Goal: Task Accomplishment & Management: Manage account settings

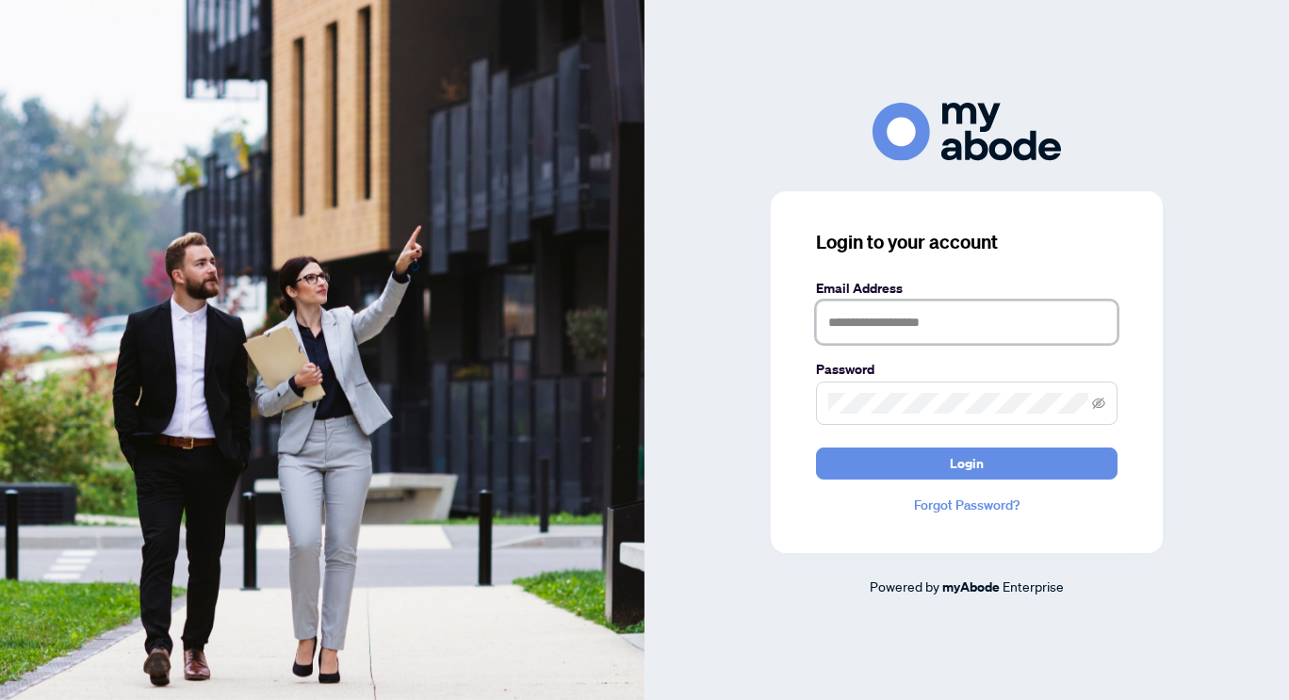
click at [997, 317] on input "text" at bounding box center [967, 322] width 302 height 43
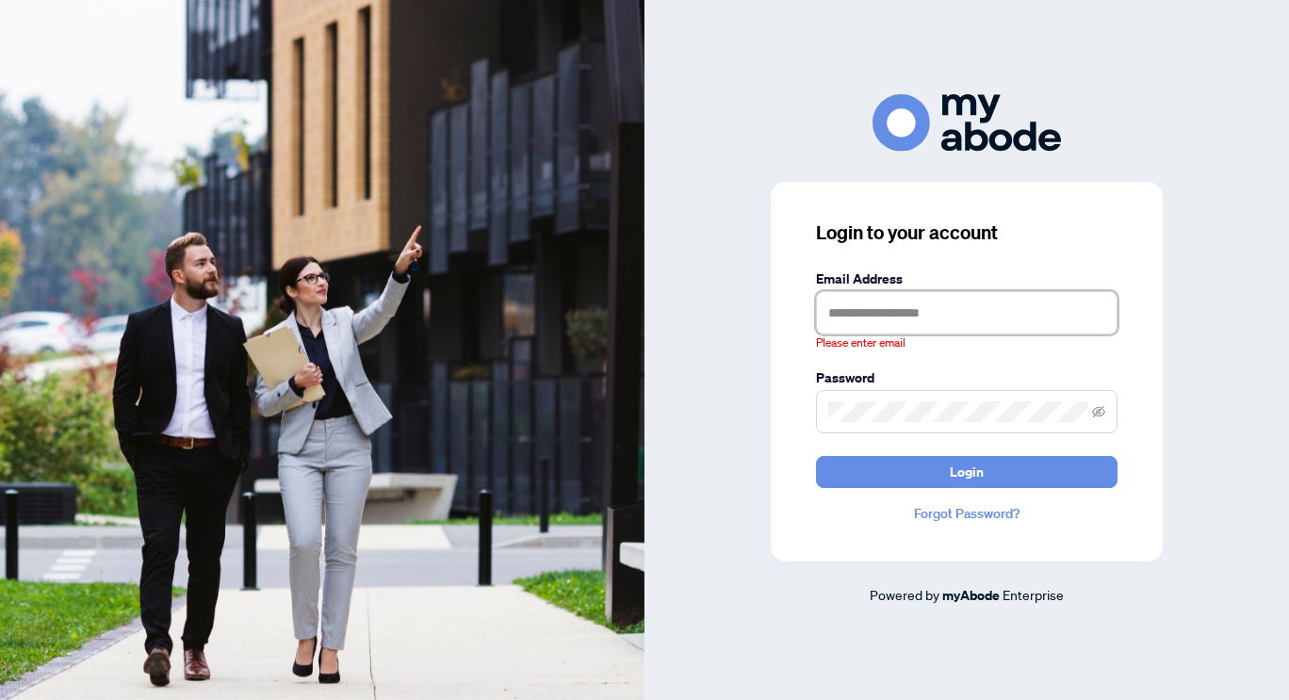
type input "**********"
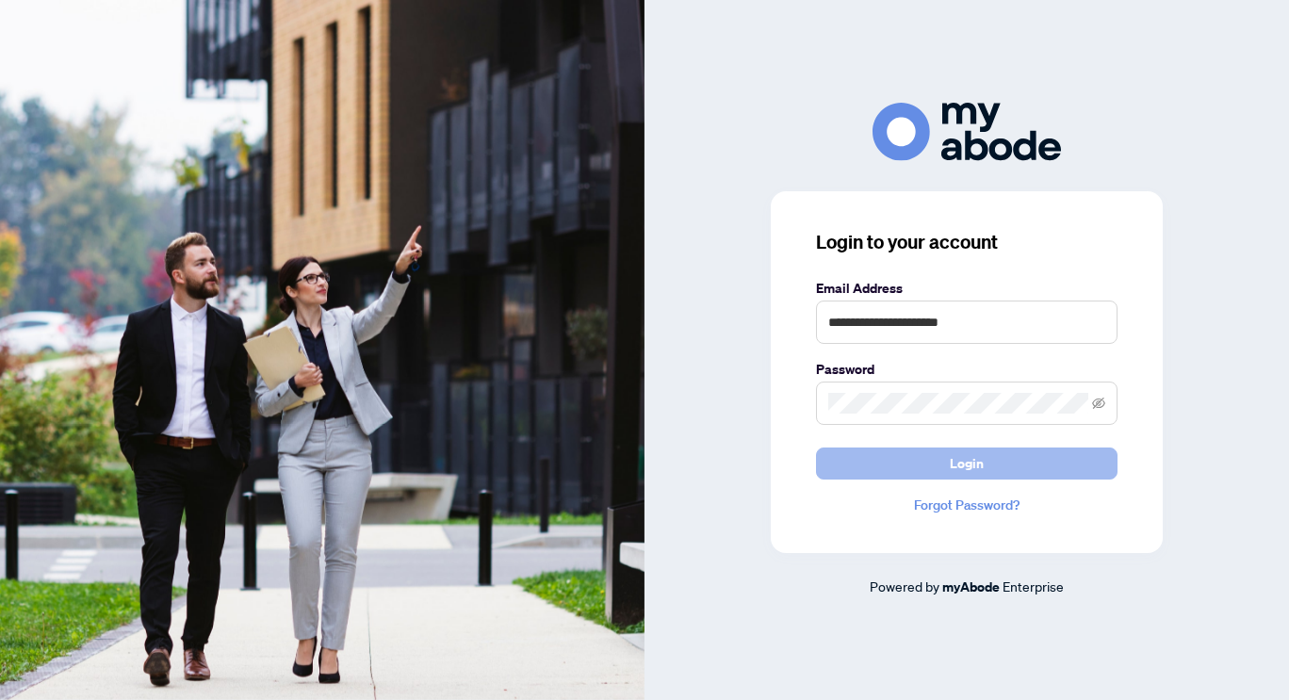
click at [977, 473] on span "Login" at bounding box center [967, 464] width 34 height 30
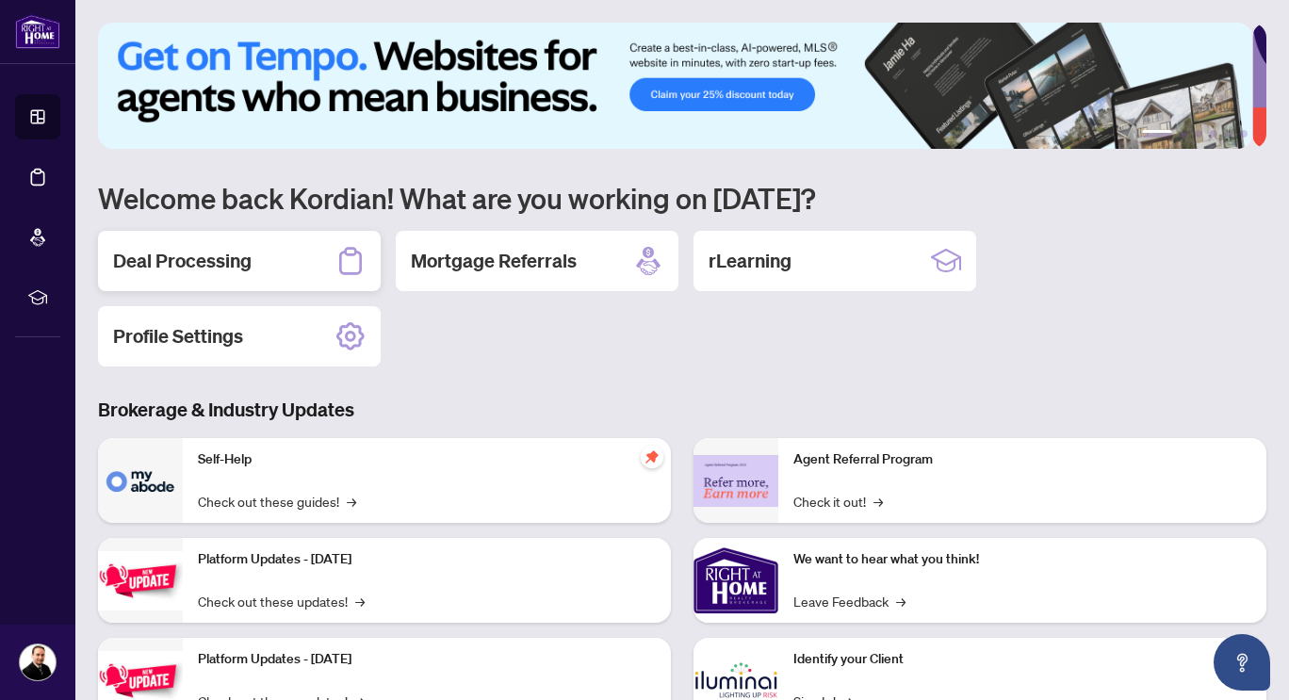
click at [320, 266] on div "Deal Processing" at bounding box center [239, 261] width 283 height 60
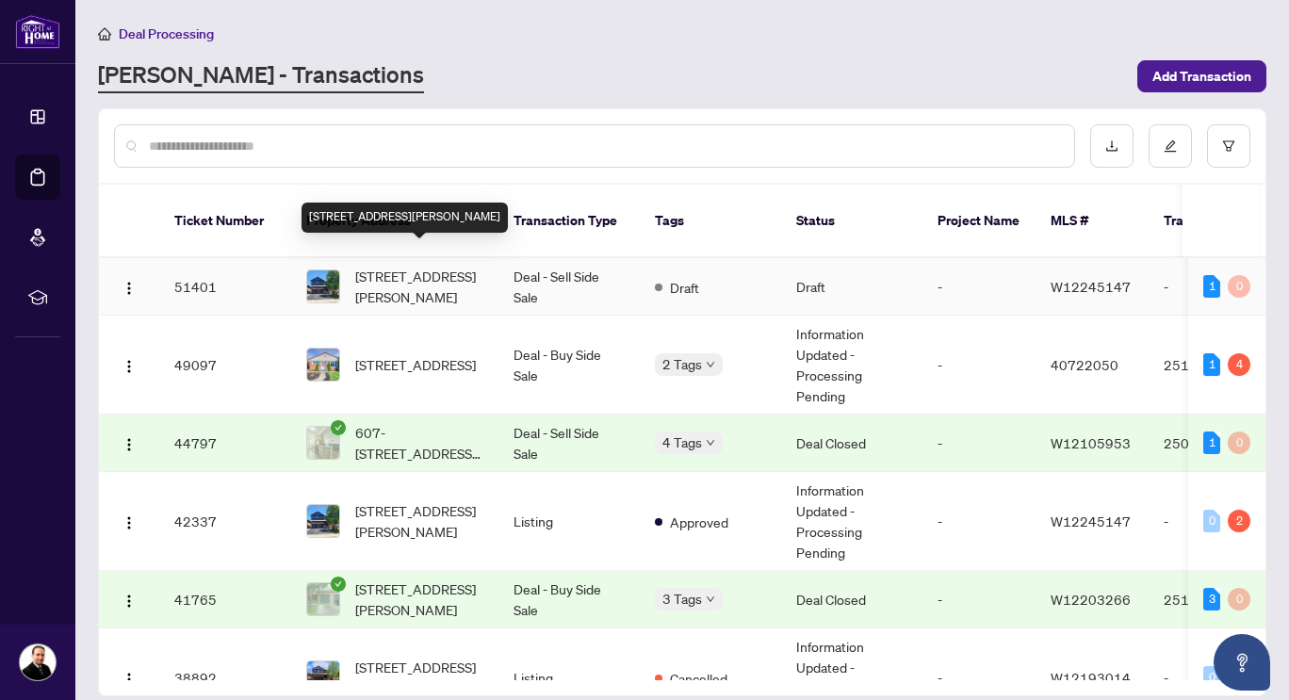
click at [426, 272] on span "[STREET_ADDRESS][PERSON_NAME]" at bounding box center [419, 286] width 128 height 41
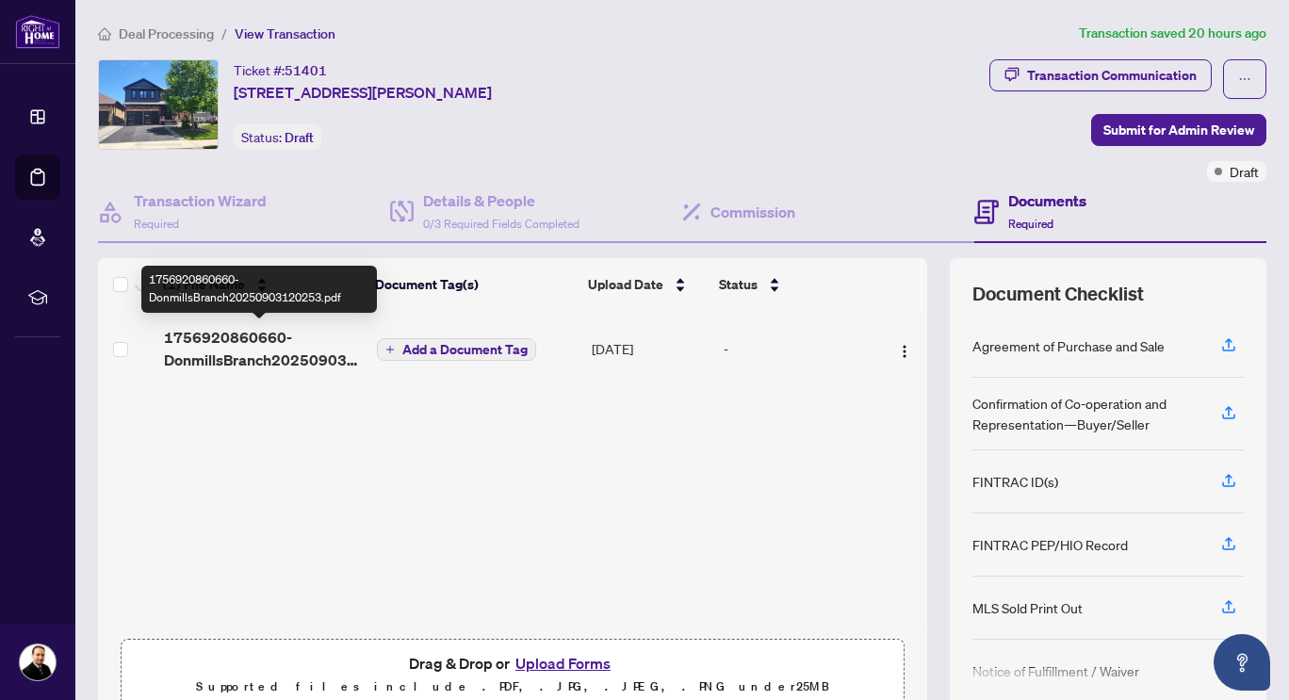
click at [287, 357] on span "1756920860660-DonmillsBranch20250903120253.pdf" at bounding box center [263, 348] width 198 height 45
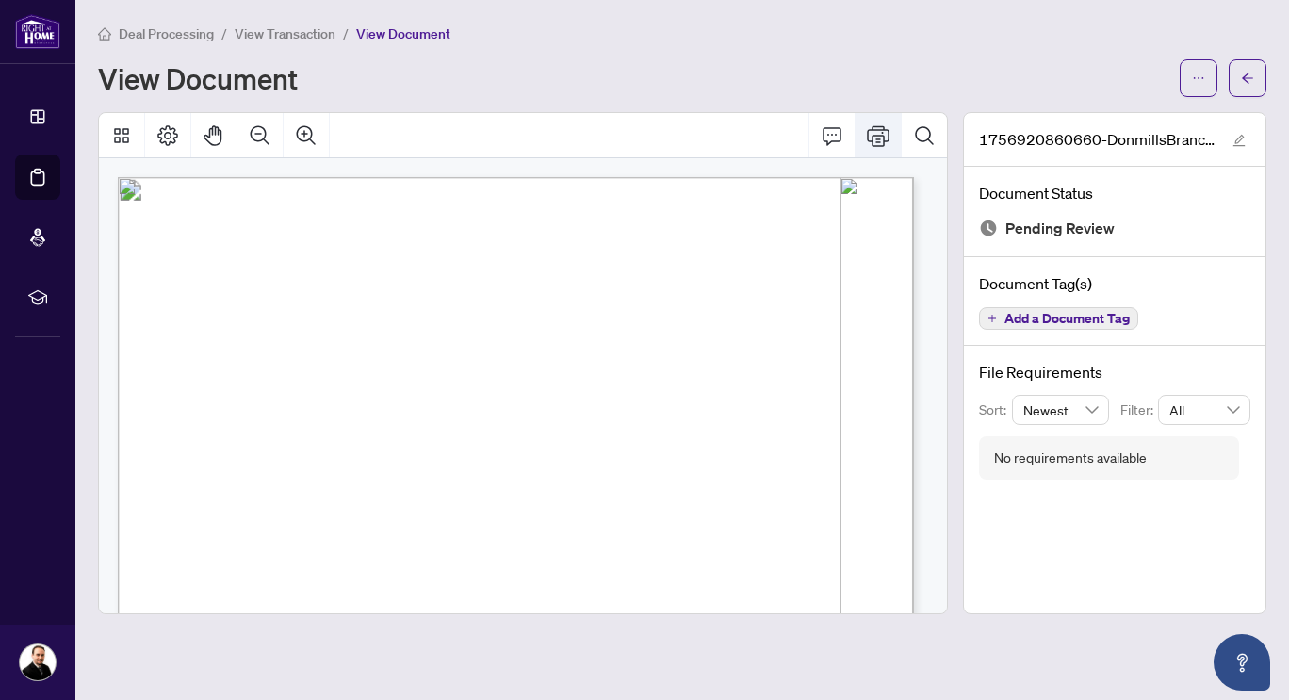
click at [873, 139] on icon "Print" at bounding box center [878, 135] width 23 height 21
click at [1256, 74] on button "button" at bounding box center [1248, 78] width 38 height 38
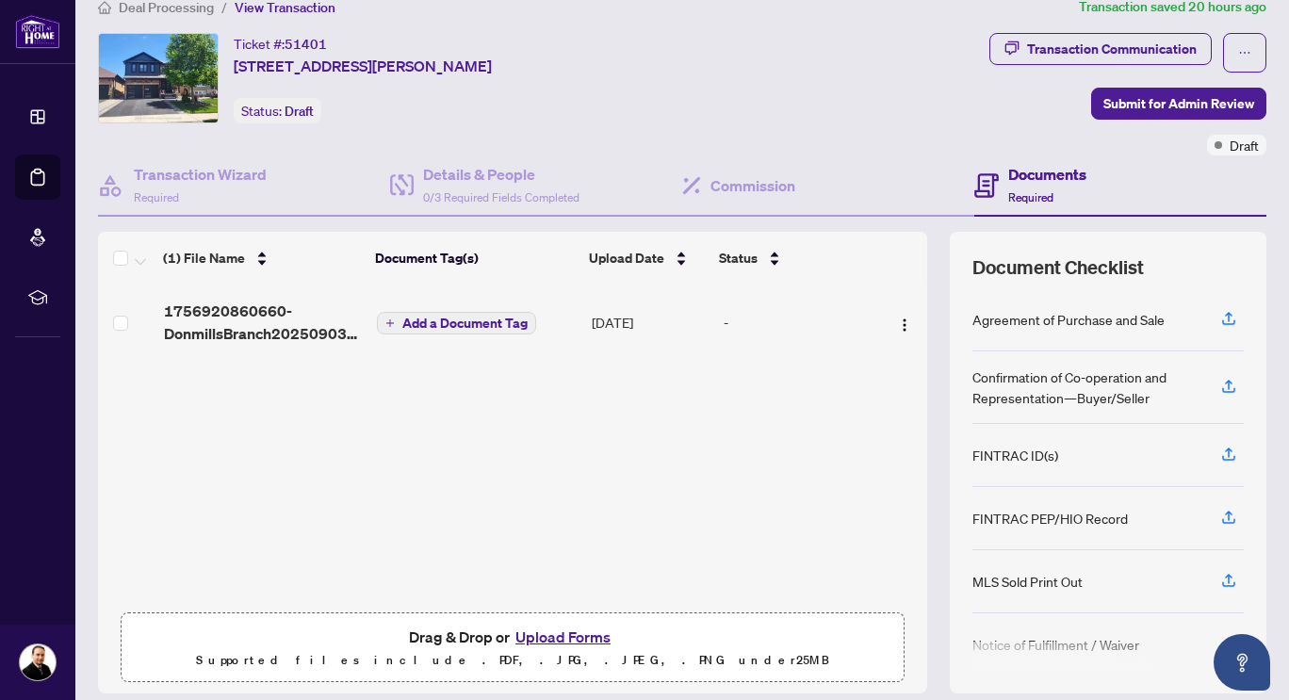
scroll to position [88, 0]
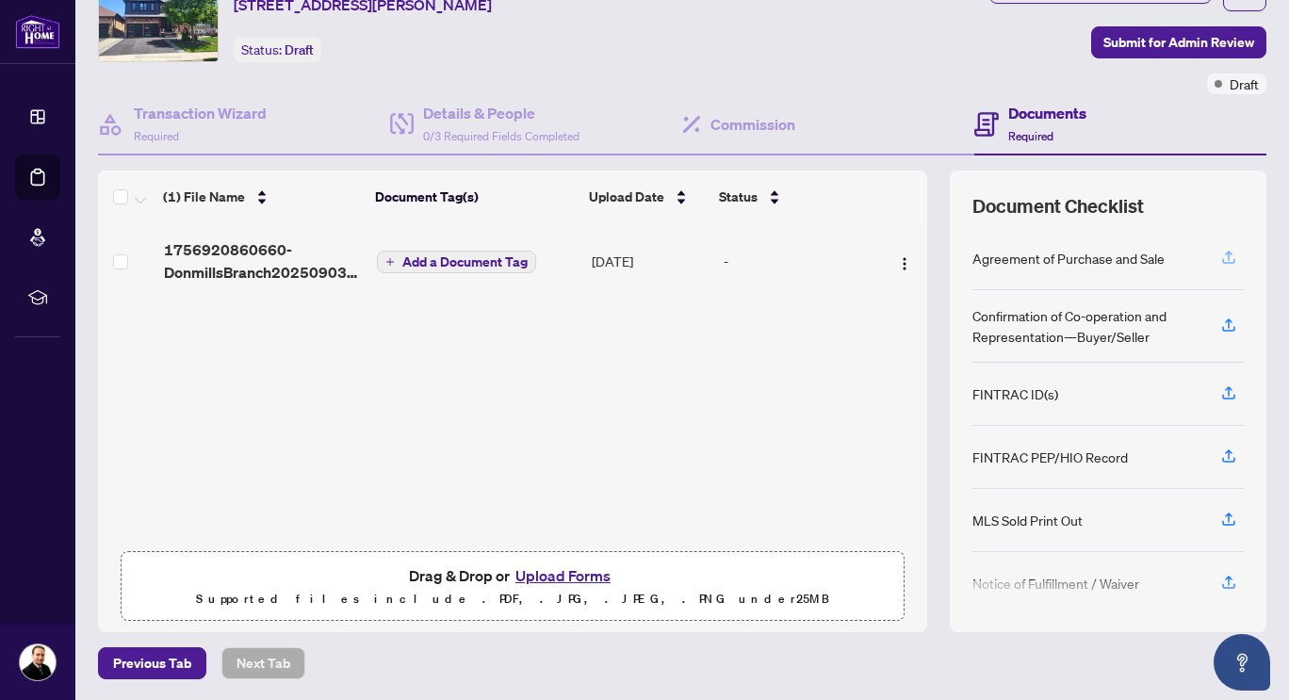
click at [1225, 251] on icon "button" at bounding box center [1229, 255] width 8 height 9
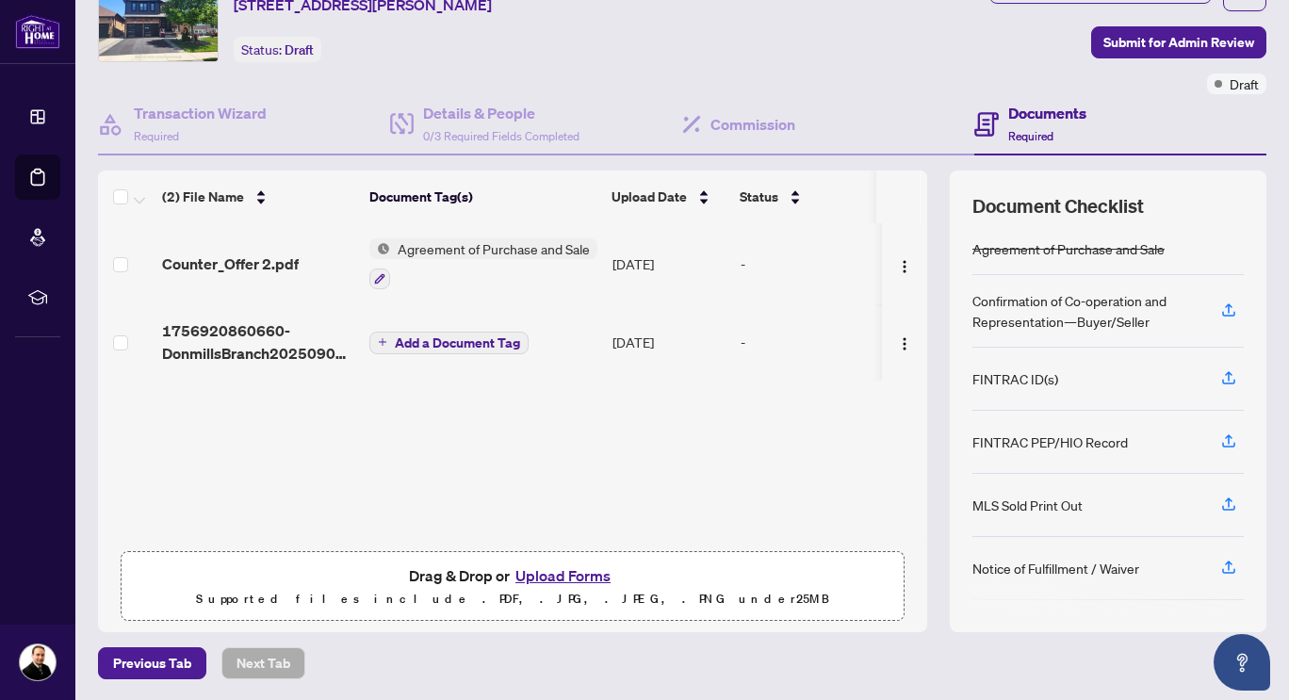
scroll to position [2, 0]
click at [1221, 312] on icon "button" at bounding box center [1229, 311] width 17 height 17
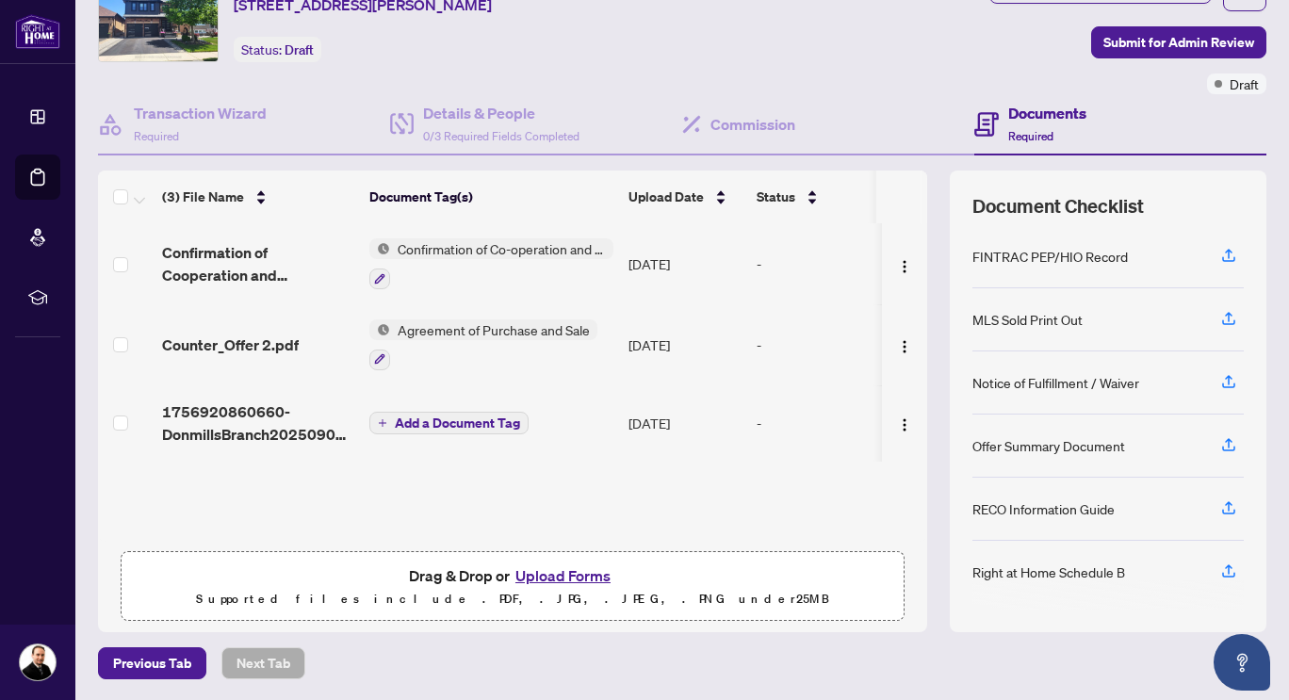
scroll to position [190, 0]
click at [1221, 571] on icon "button" at bounding box center [1229, 570] width 17 height 17
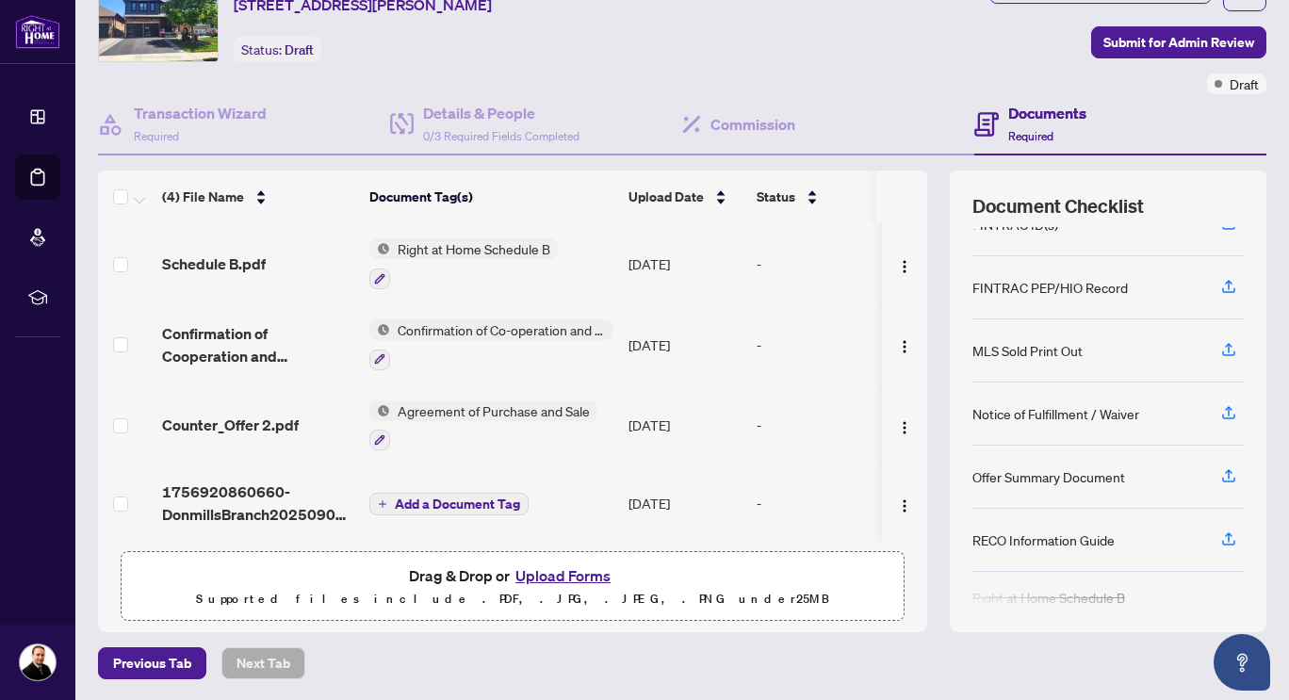
scroll to position [179, 0]
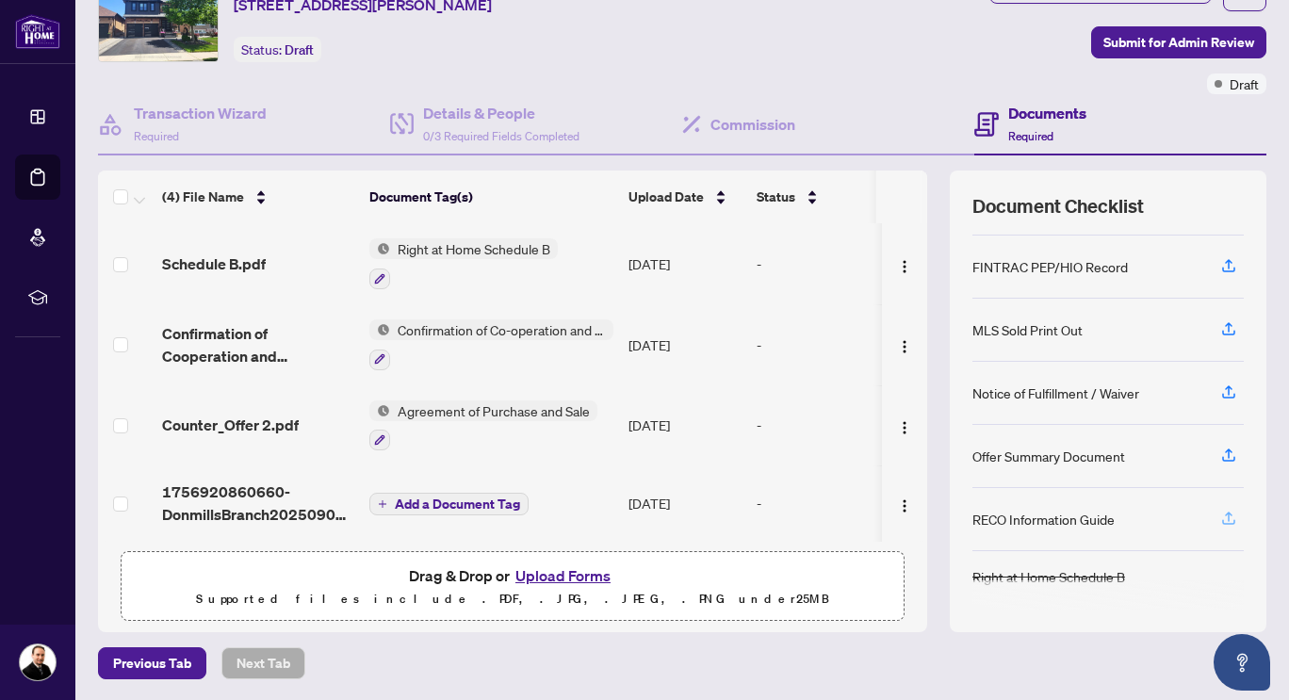
click at [1222, 520] on icon "button" at bounding box center [1228, 521] width 13 height 5
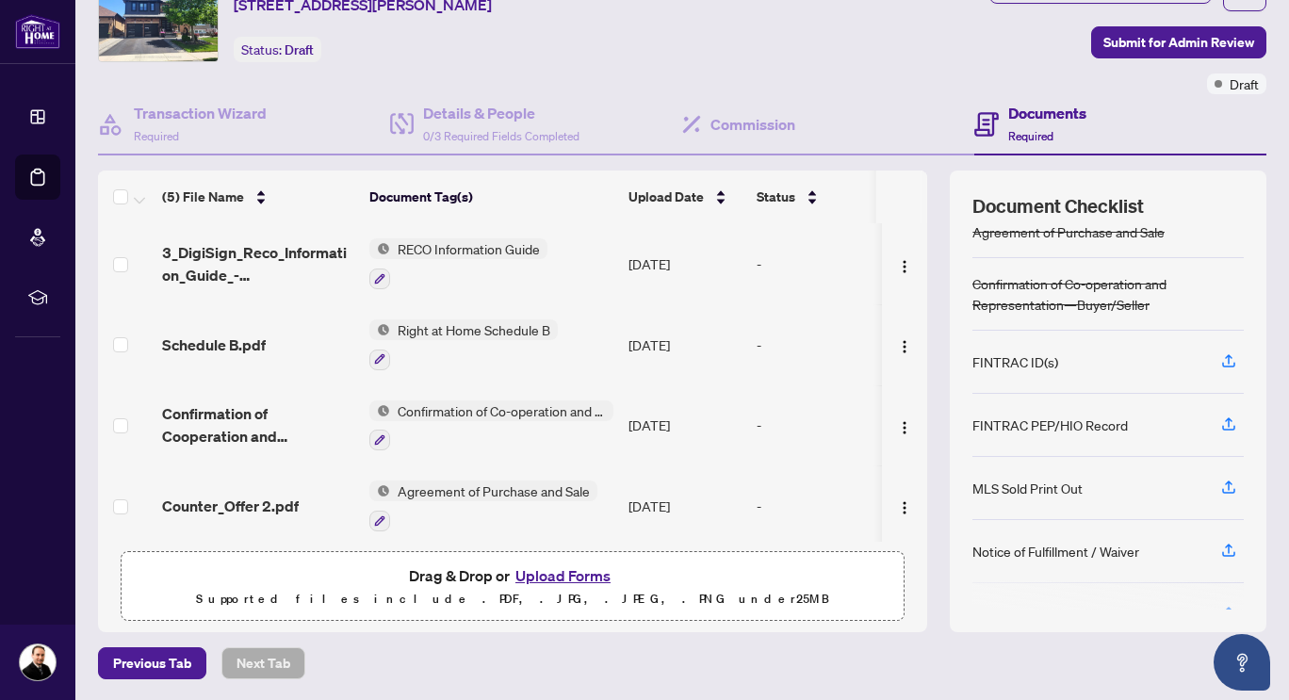
scroll to position [0, 0]
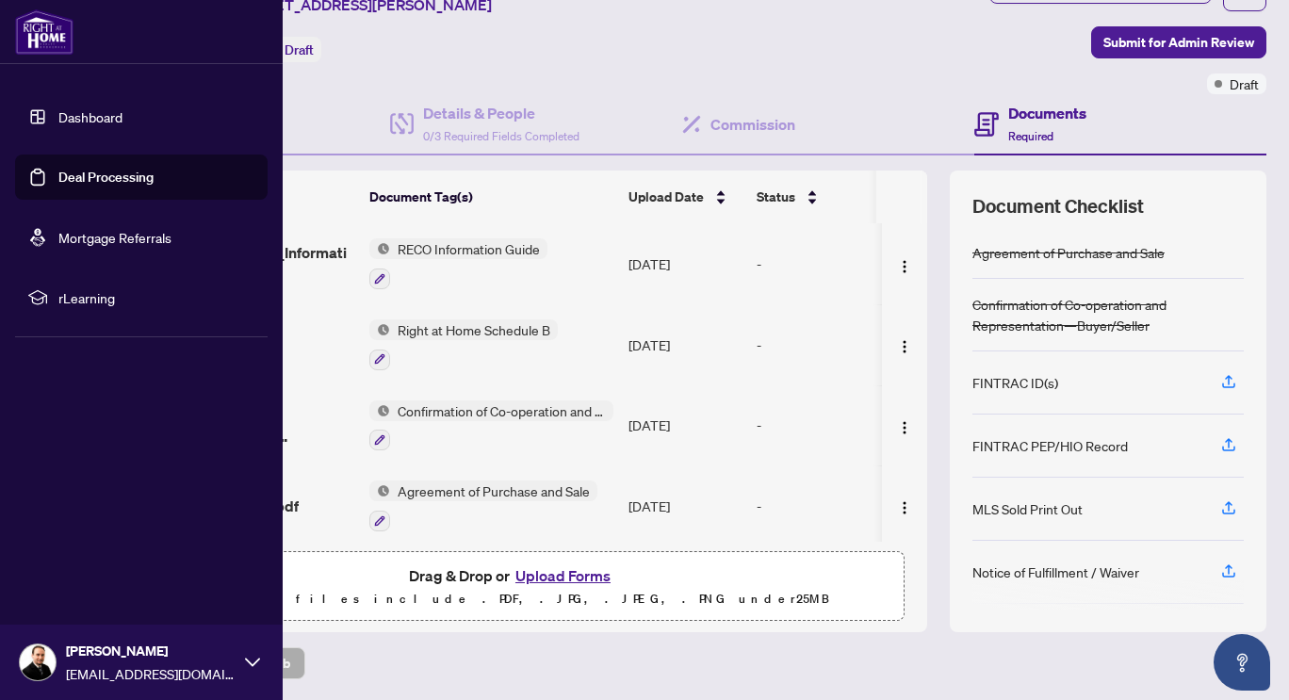
click at [74, 108] on link "Dashboard" at bounding box center [90, 116] width 64 height 17
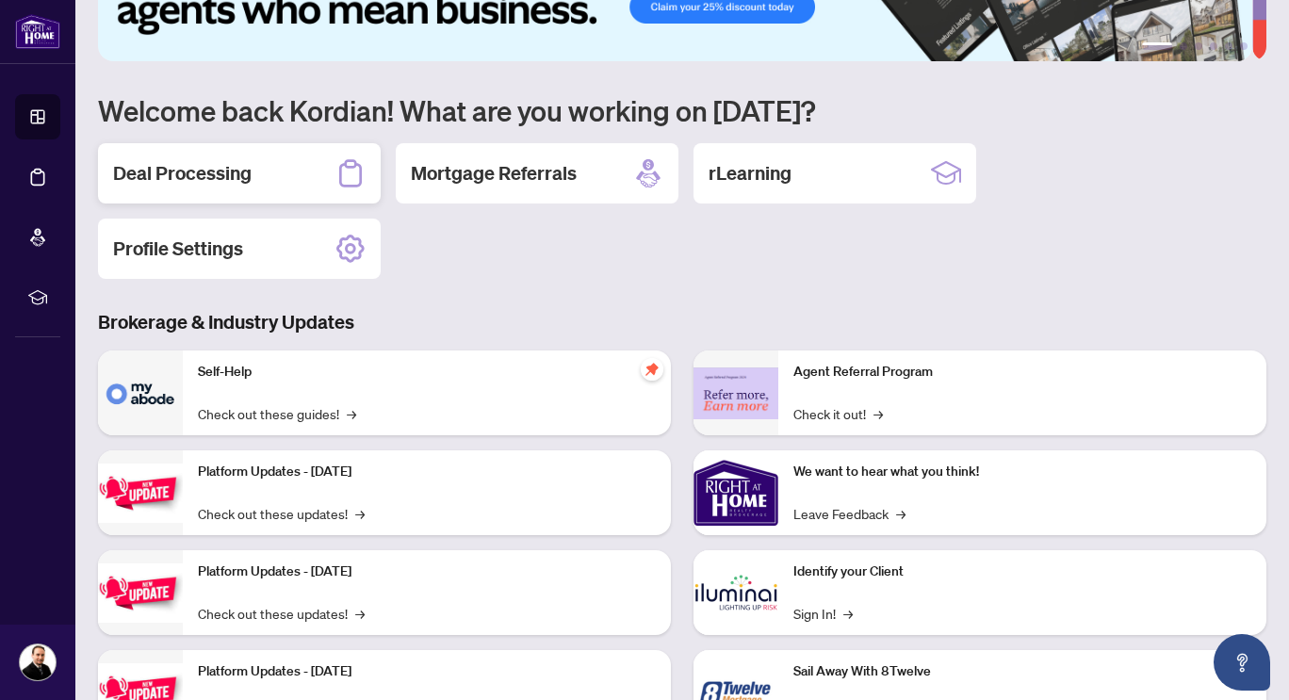
click at [231, 164] on h2 "Deal Processing" at bounding box center [182, 173] width 139 height 26
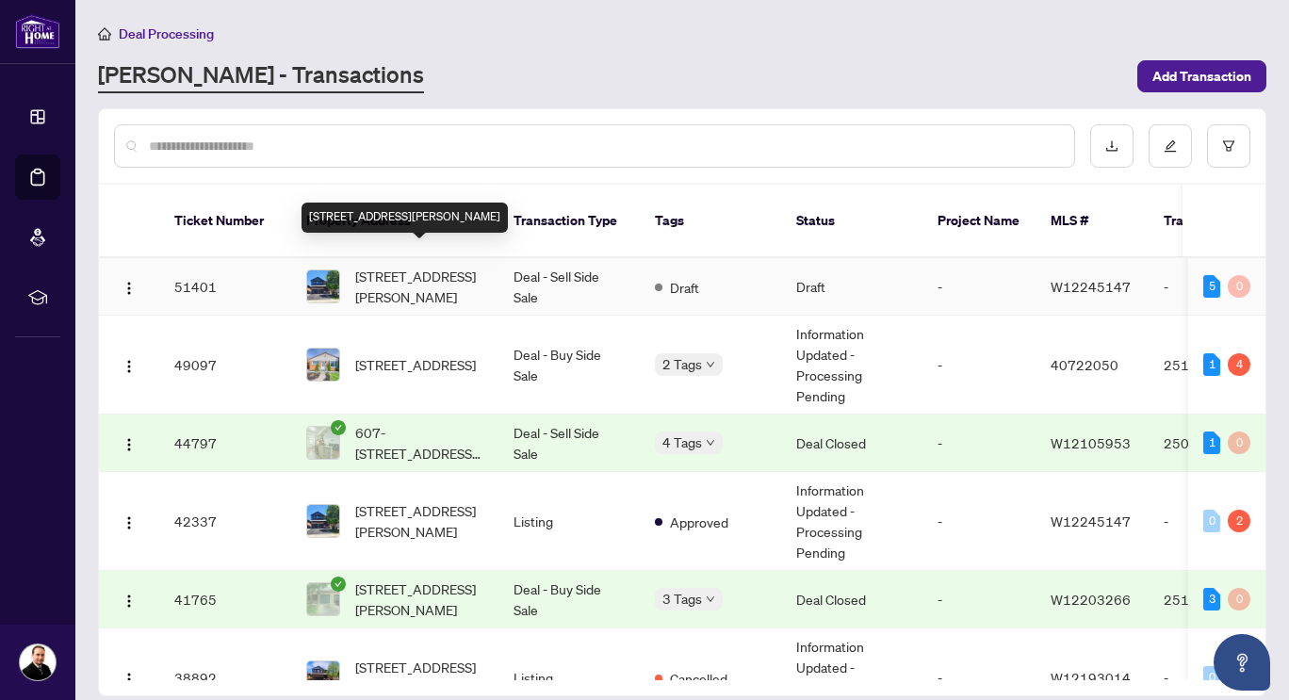
click at [431, 267] on span "[STREET_ADDRESS][PERSON_NAME]" at bounding box center [419, 286] width 128 height 41
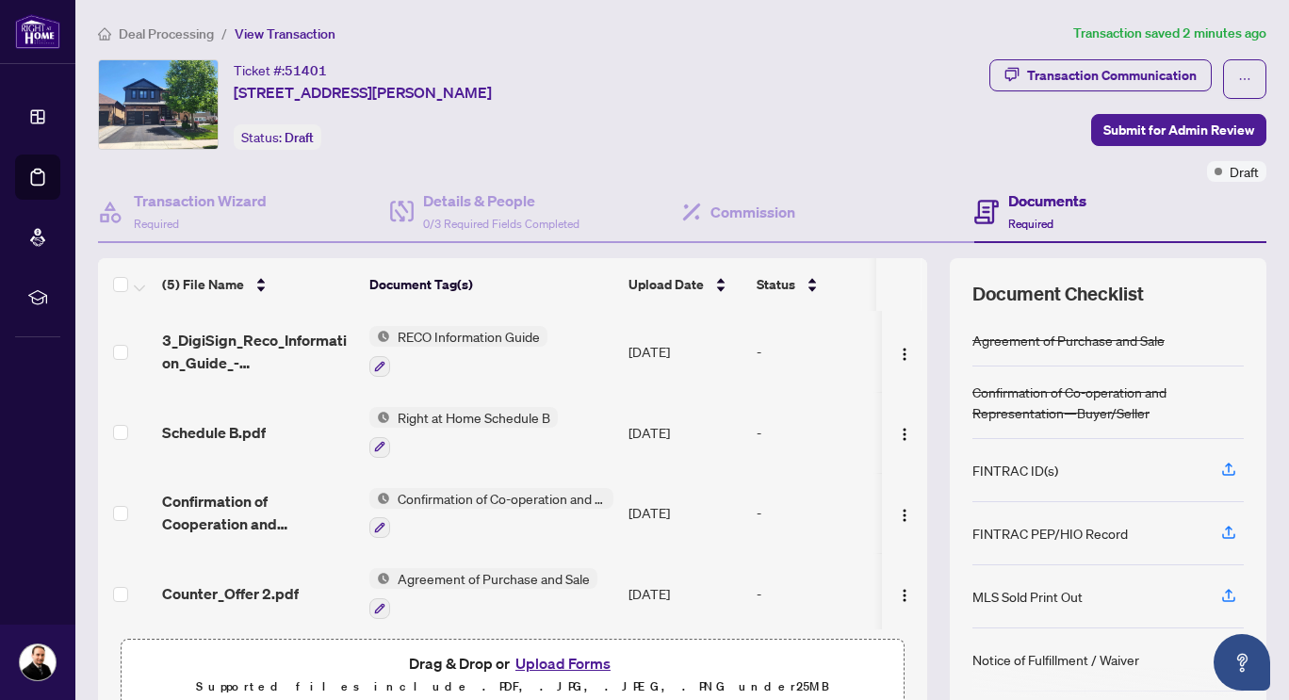
scroll to position [83, 0]
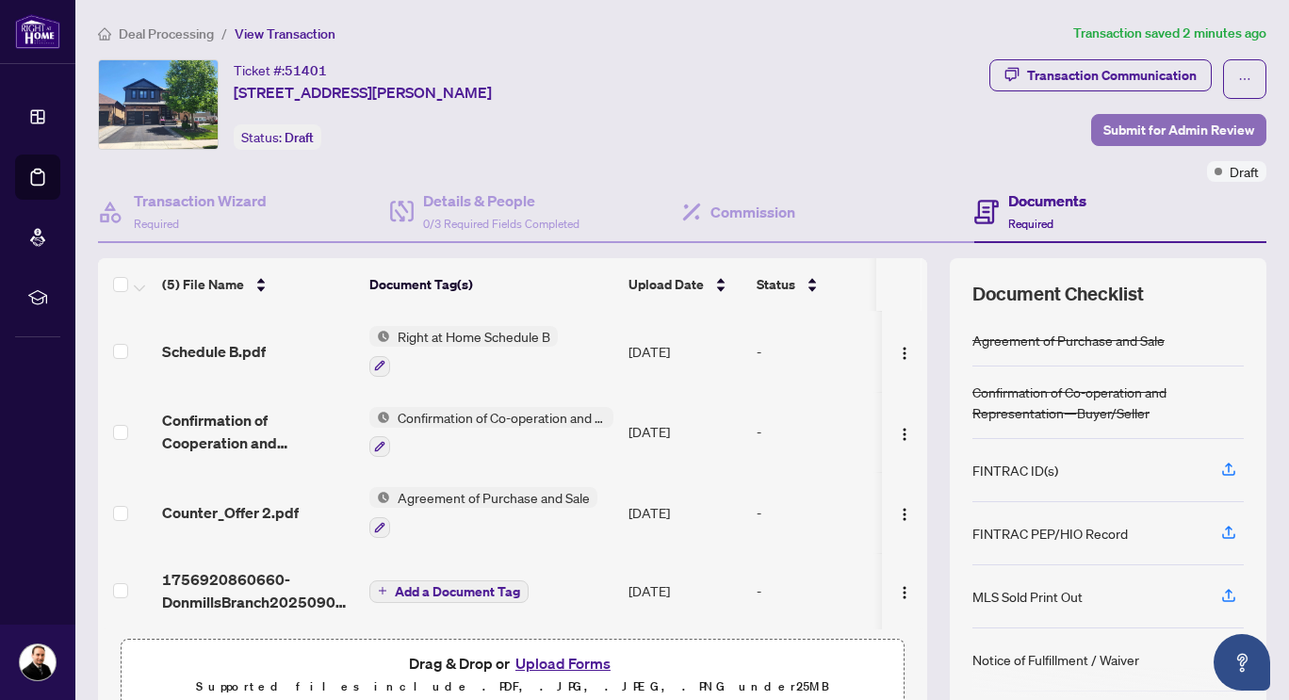
click at [1121, 126] on span "Submit for Admin Review" at bounding box center [1179, 130] width 151 height 30
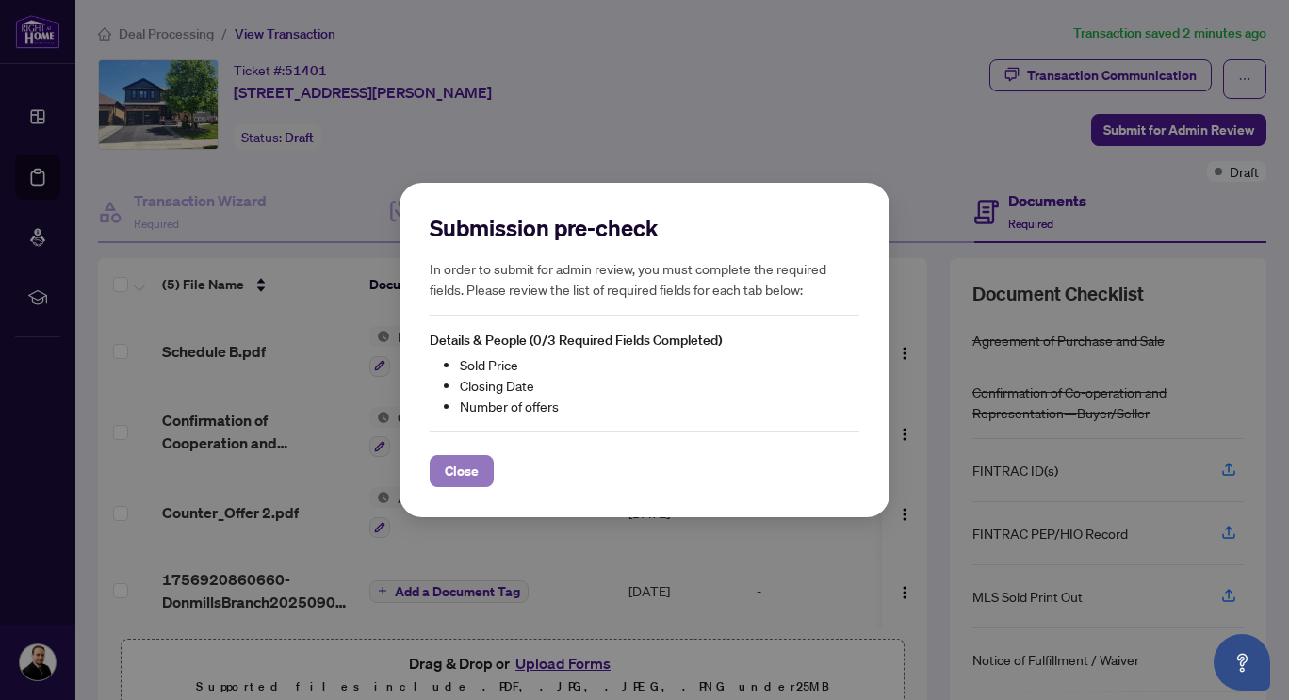
click at [473, 476] on span "Close" at bounding box center [462, 471] width 34 height 30
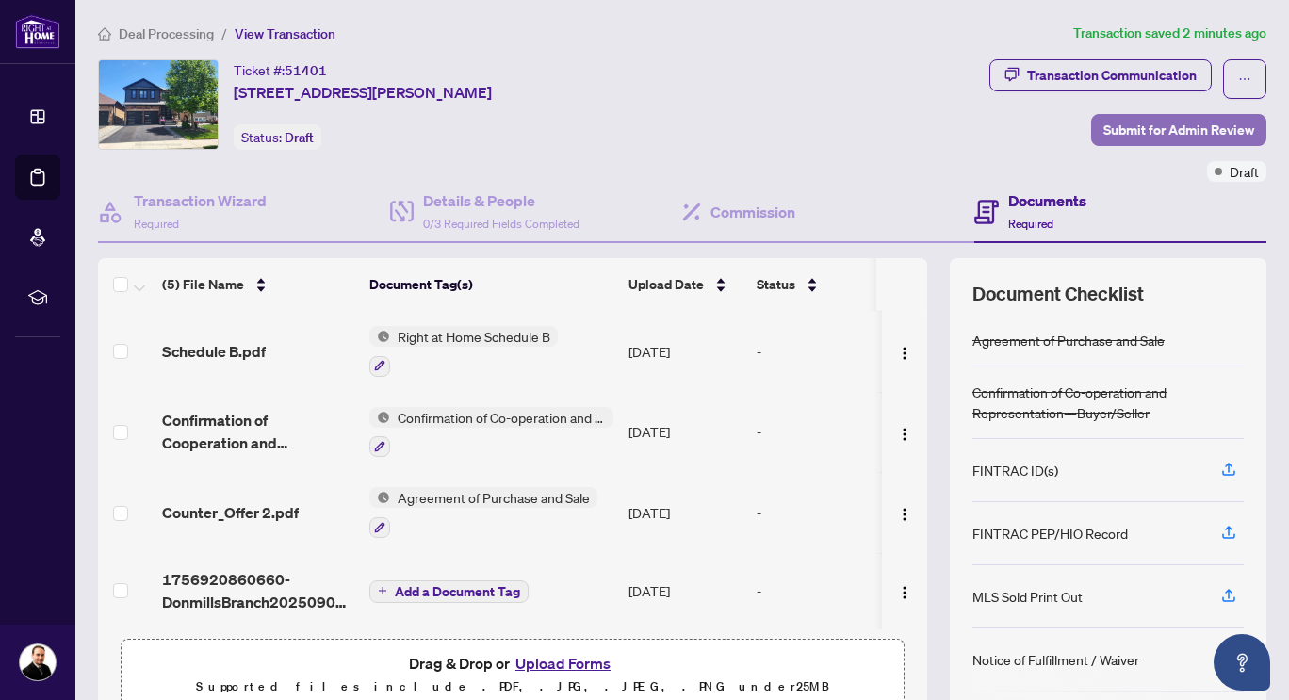
click at [1117, 134] on span "Submit for Admin Review" at bounding box center [1179, 130] width 151 height 30
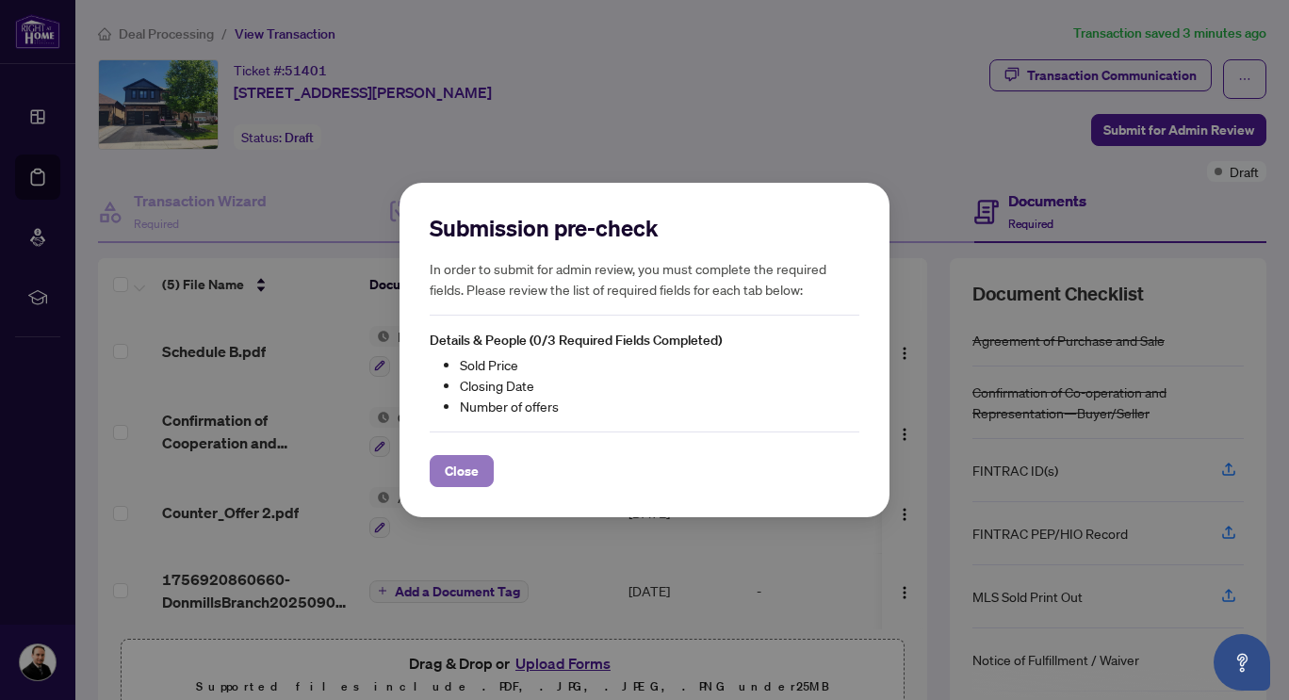
click at [458, 476] on span "Close" at bounding box center [462, 471] width 34 height 30
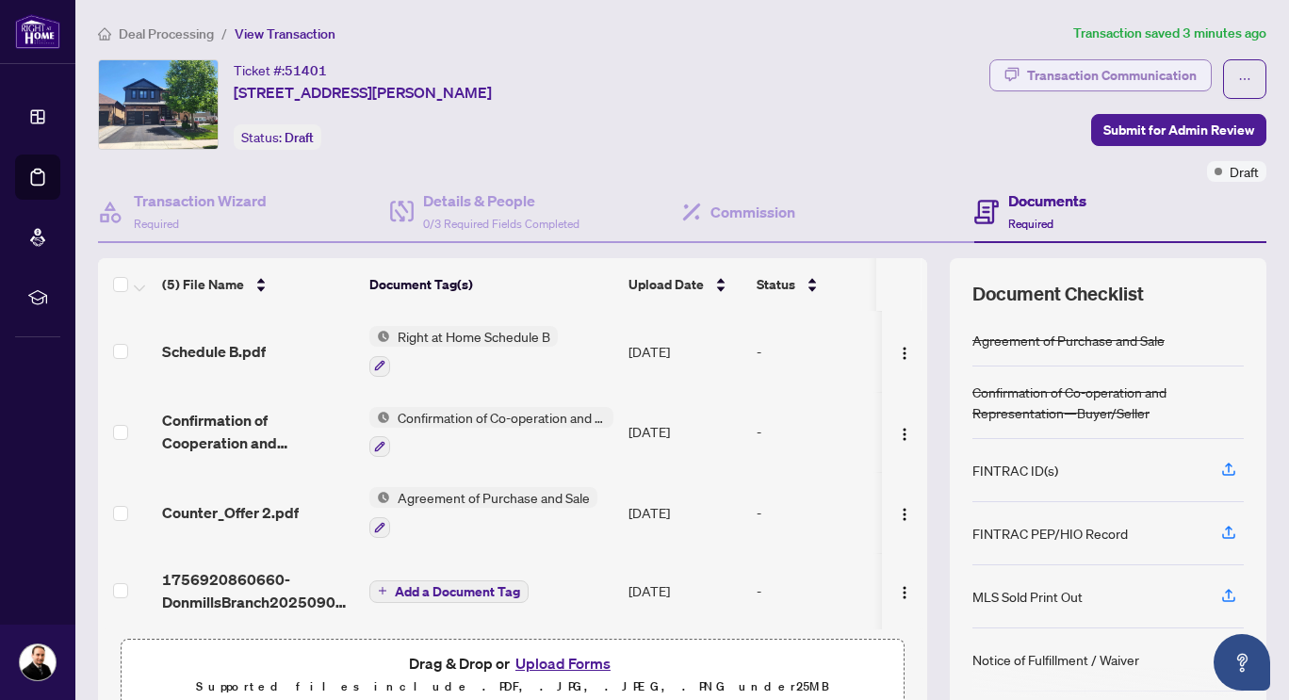
click at [1008, 81] on button "Transaction Communication" at bounding box center [1101, 75] width 222 height 32
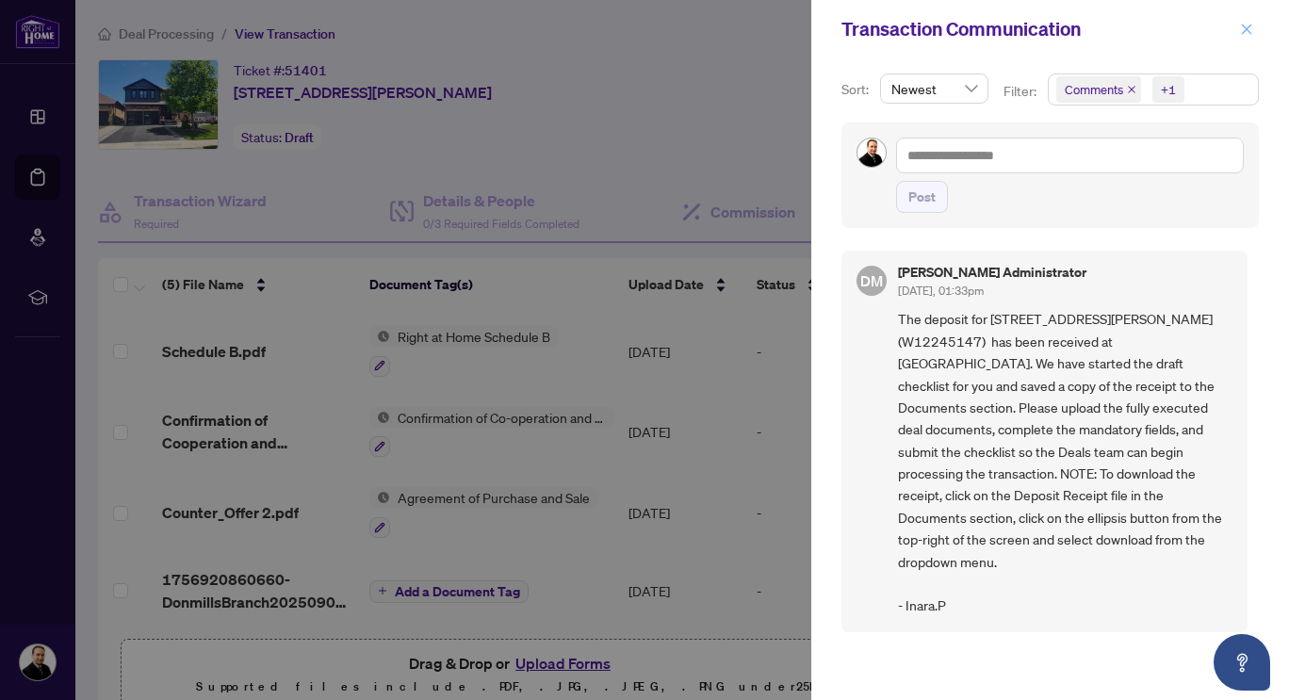
click at [1251, 35] on icon "close" at bounding box center [1246, 29] width 13 height 13
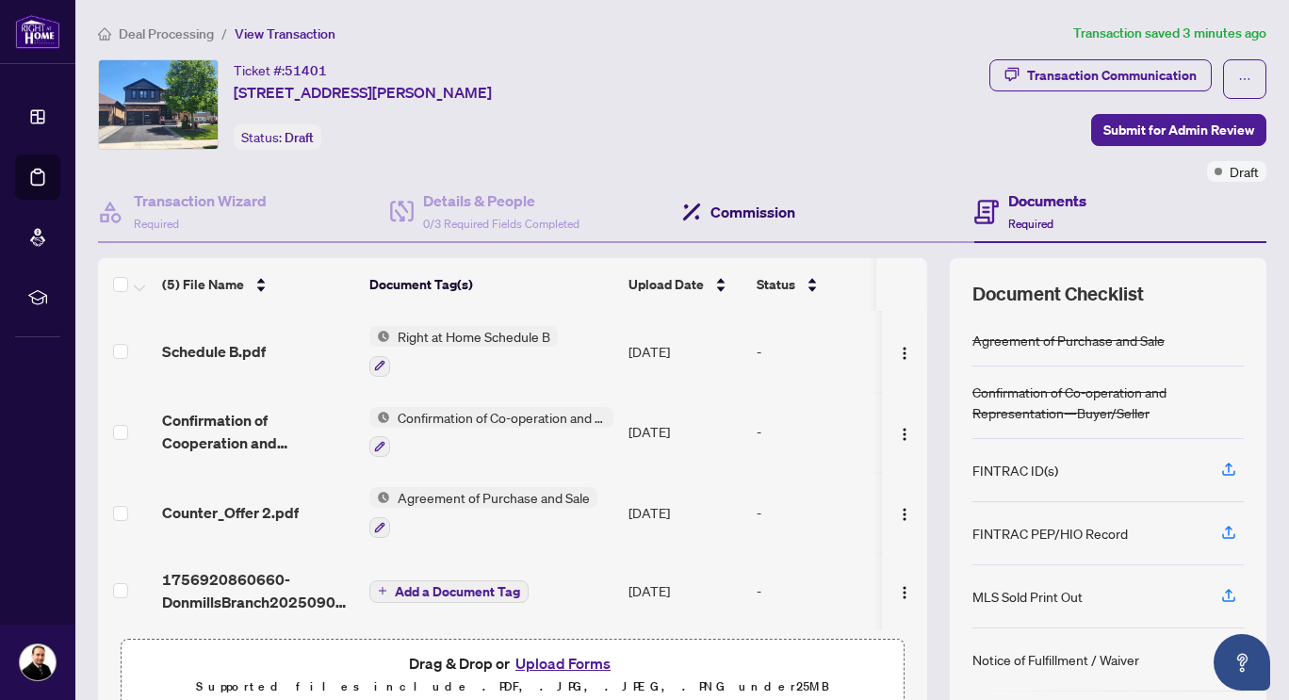
click at [755, 204] on h4 "Commission" at bounding box center [753, 212] width 85 height 23
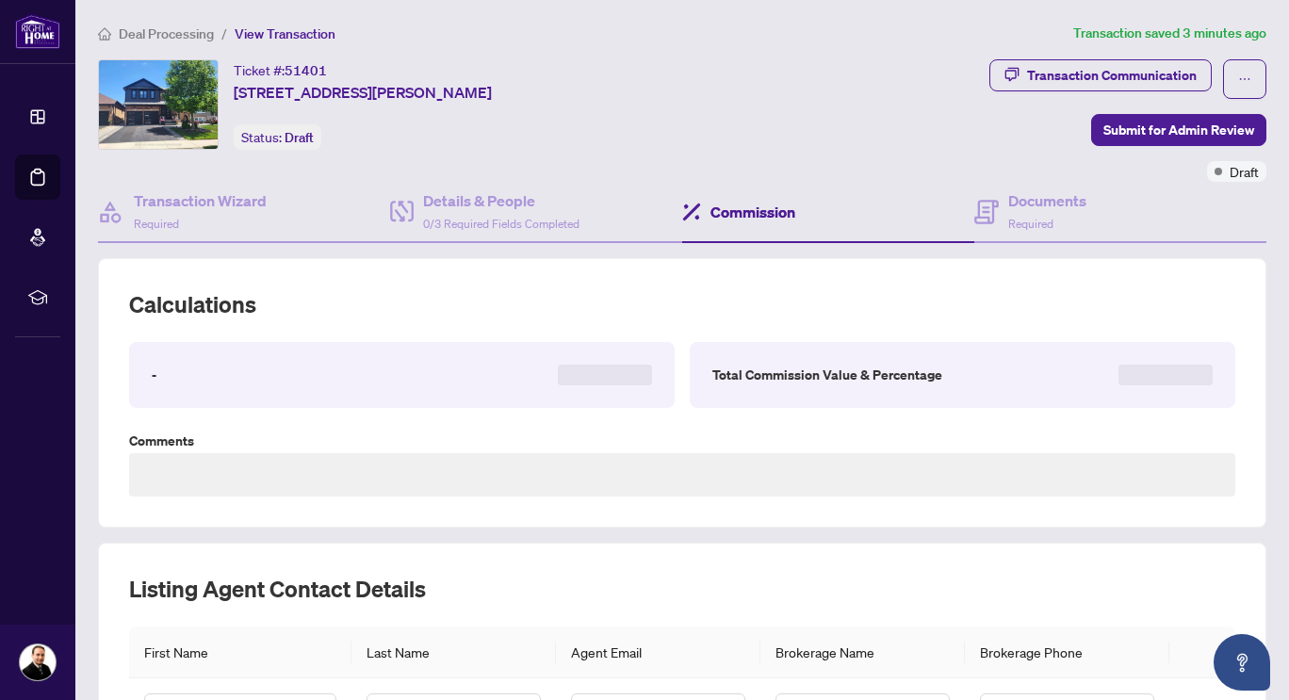
type textarea "**********"
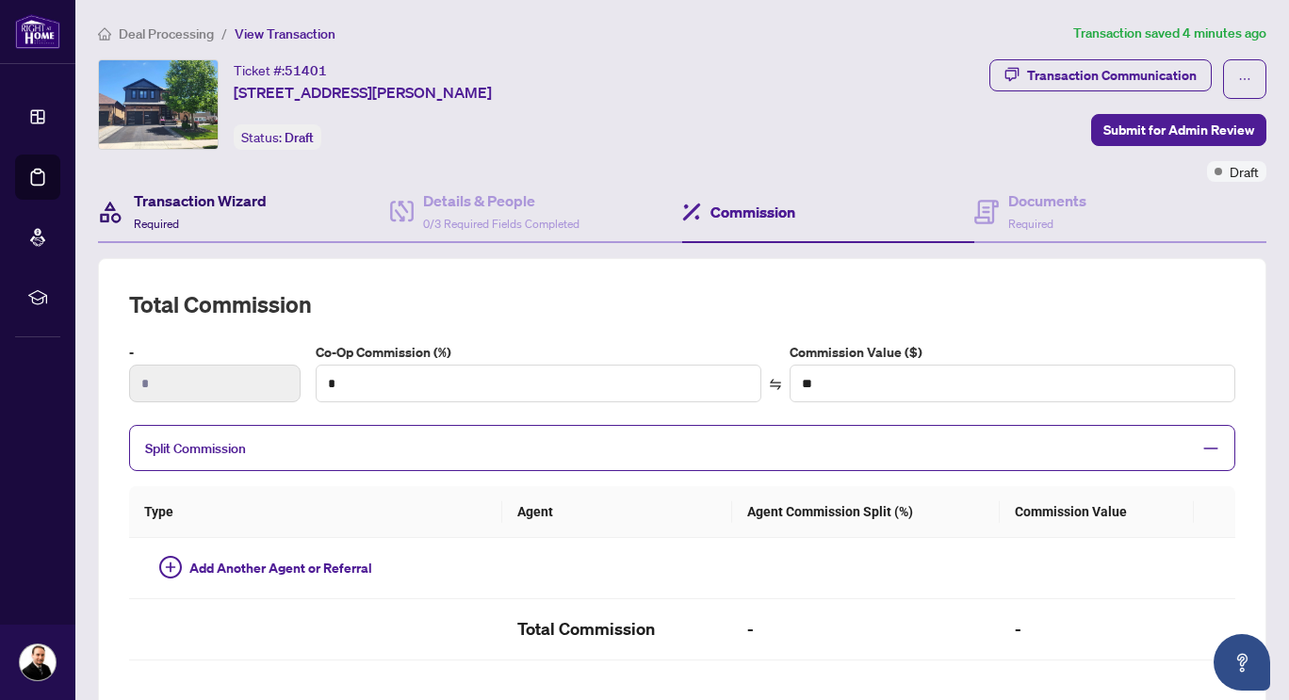
click at [261, 193] on h4 "Transaction Wizard" at bounding box center [200, 200] width 133 height 23
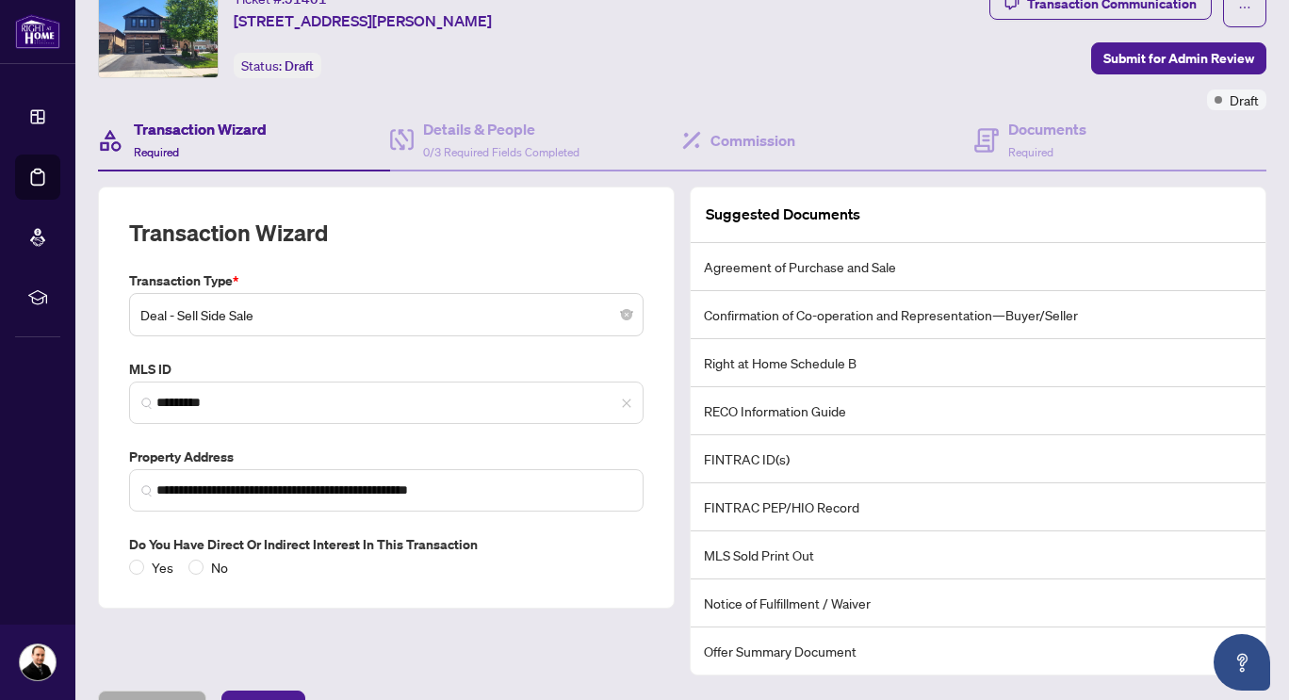
scroll to position [114, 0]
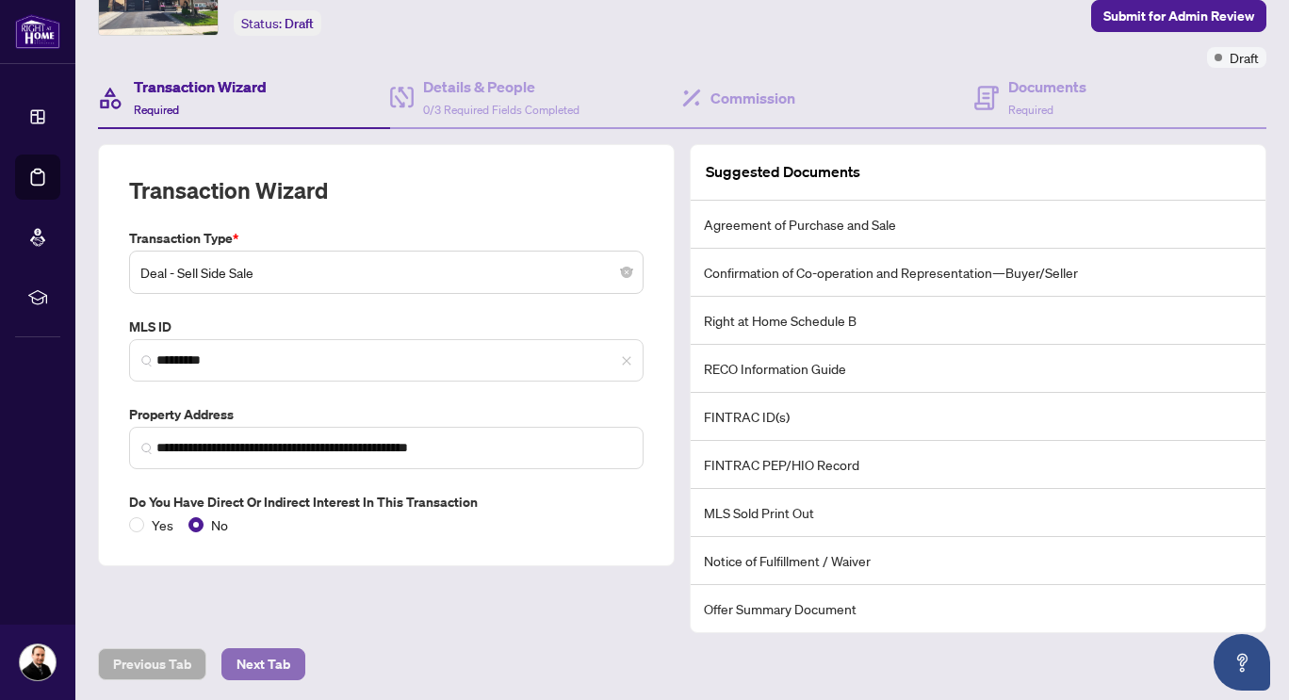
click at [287, 677] on span "Next Tab" at bounding box center [264, 664] width 54 height 30
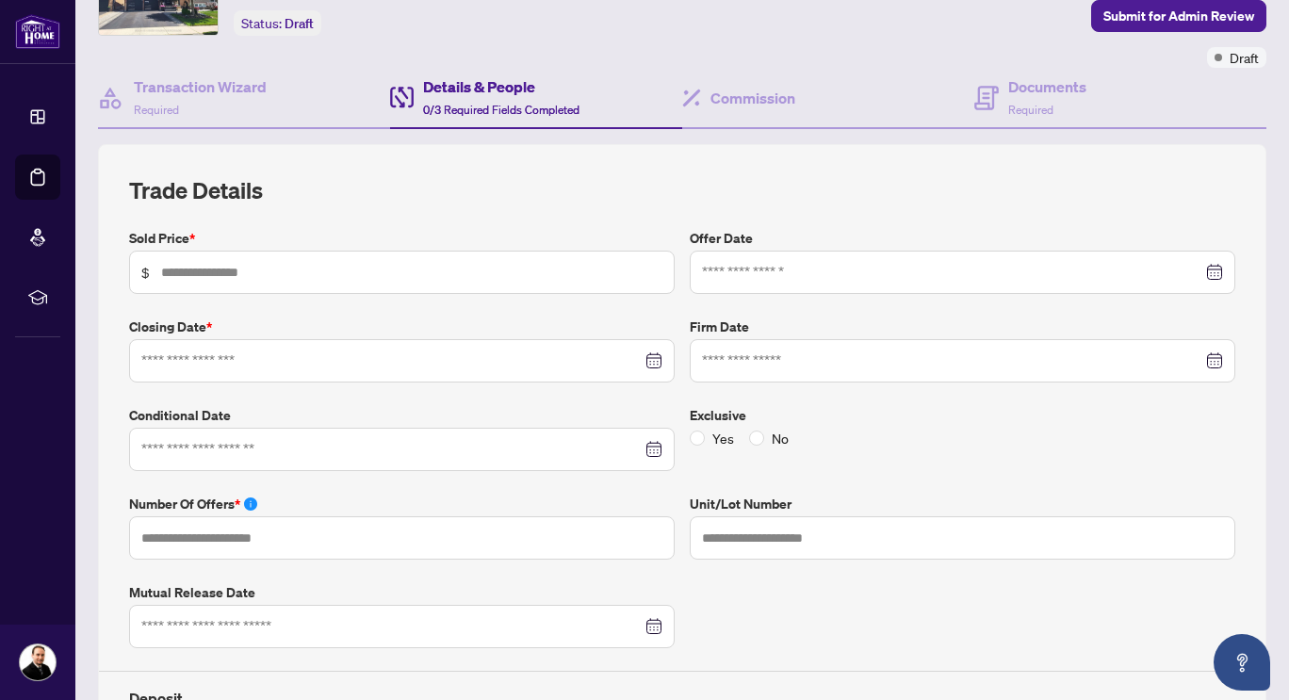
type input "**********"
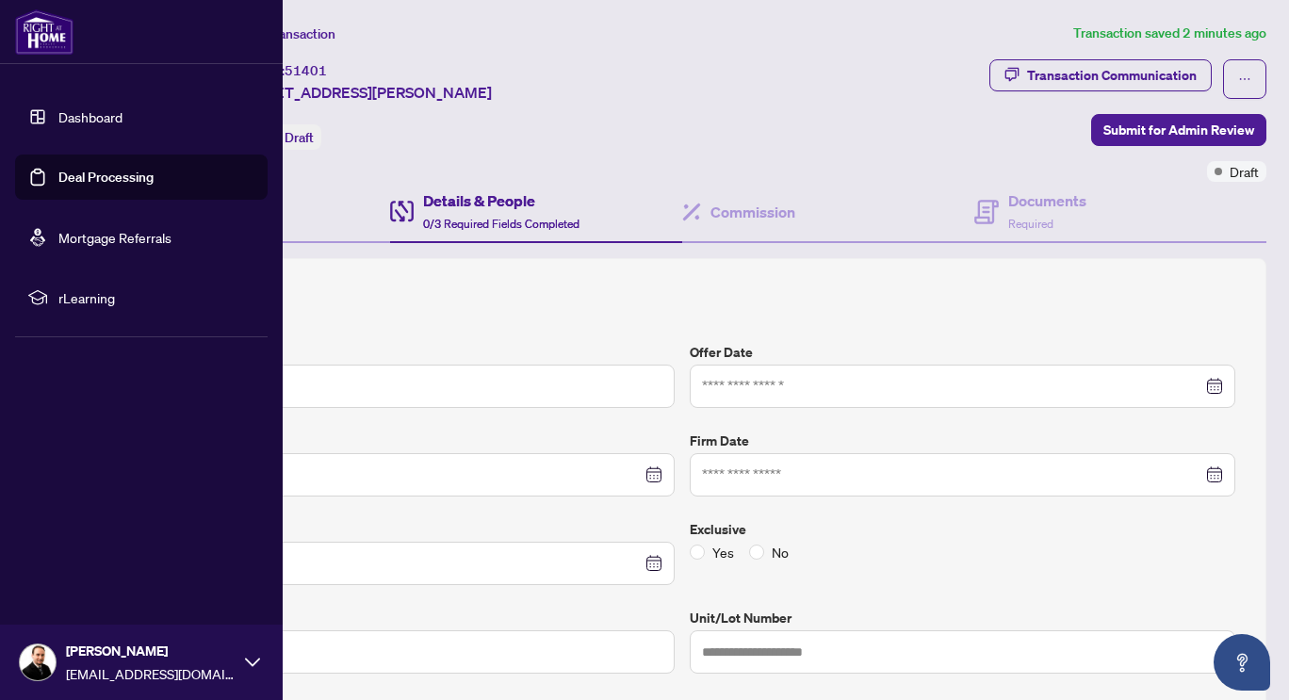
click at [67, 115] on link "Dashboard" at bounding box center [90, 116] width 64 height 17
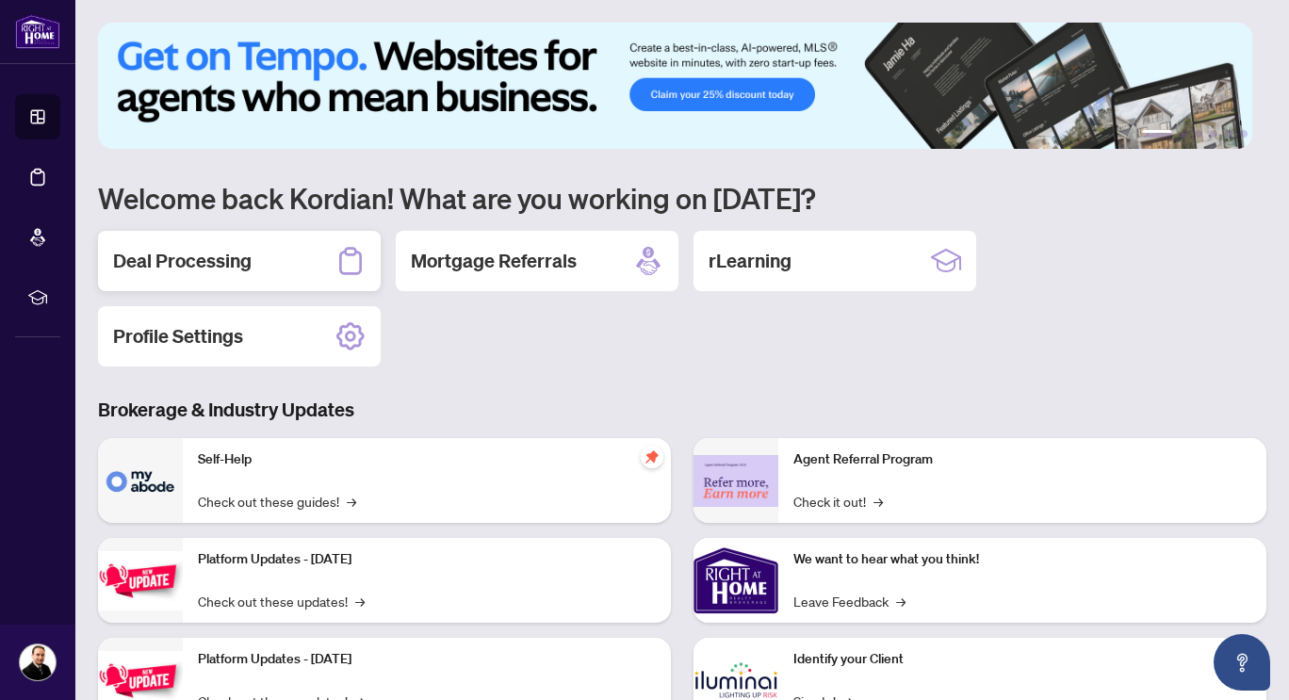
click at [254, 257] on div "Deal Processing" at bounding box center [239, 261] width 283 height 60
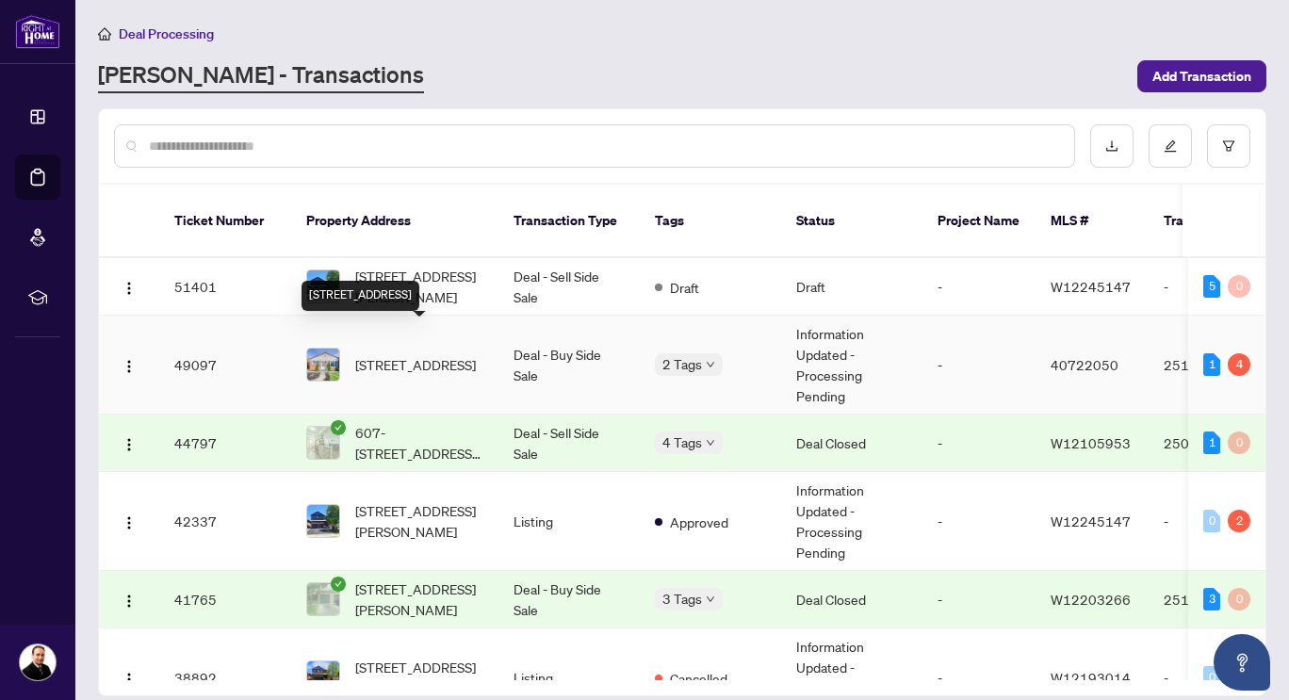
click at [412, 354] on span "[STREET_ADDRESS]" at bounding box center [415, 364] width 121 height 21
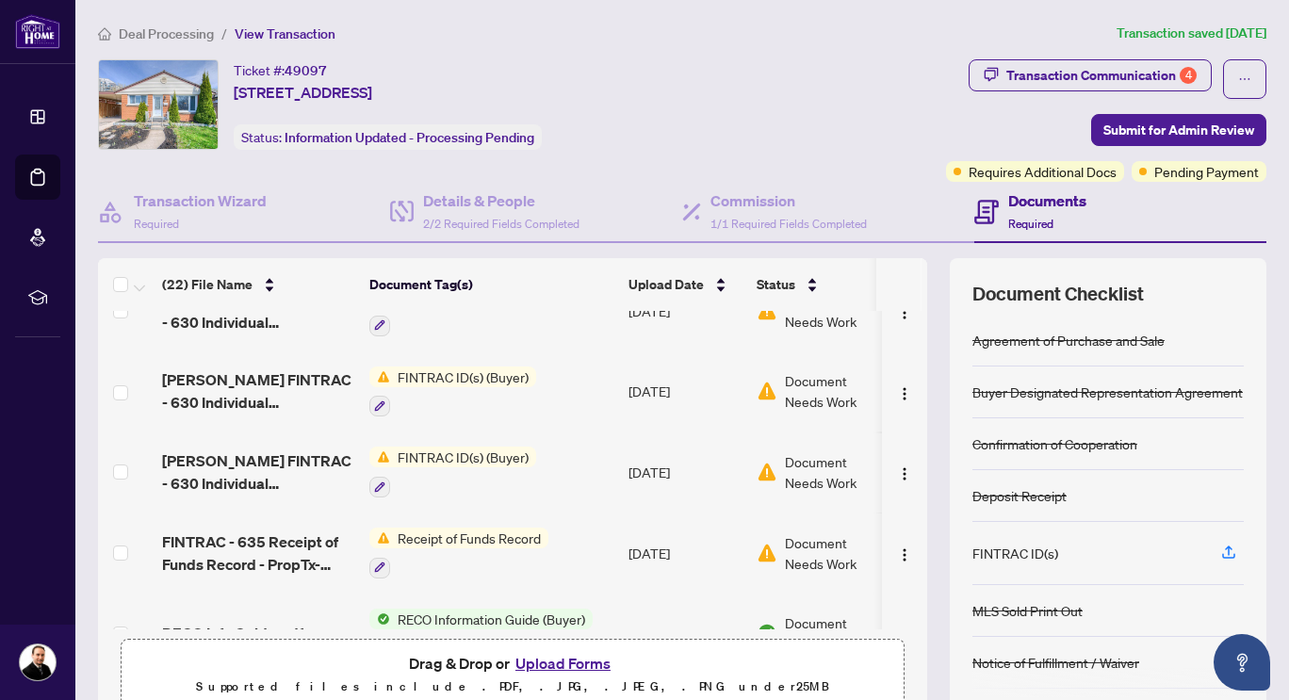
scroll to position [189, 0]
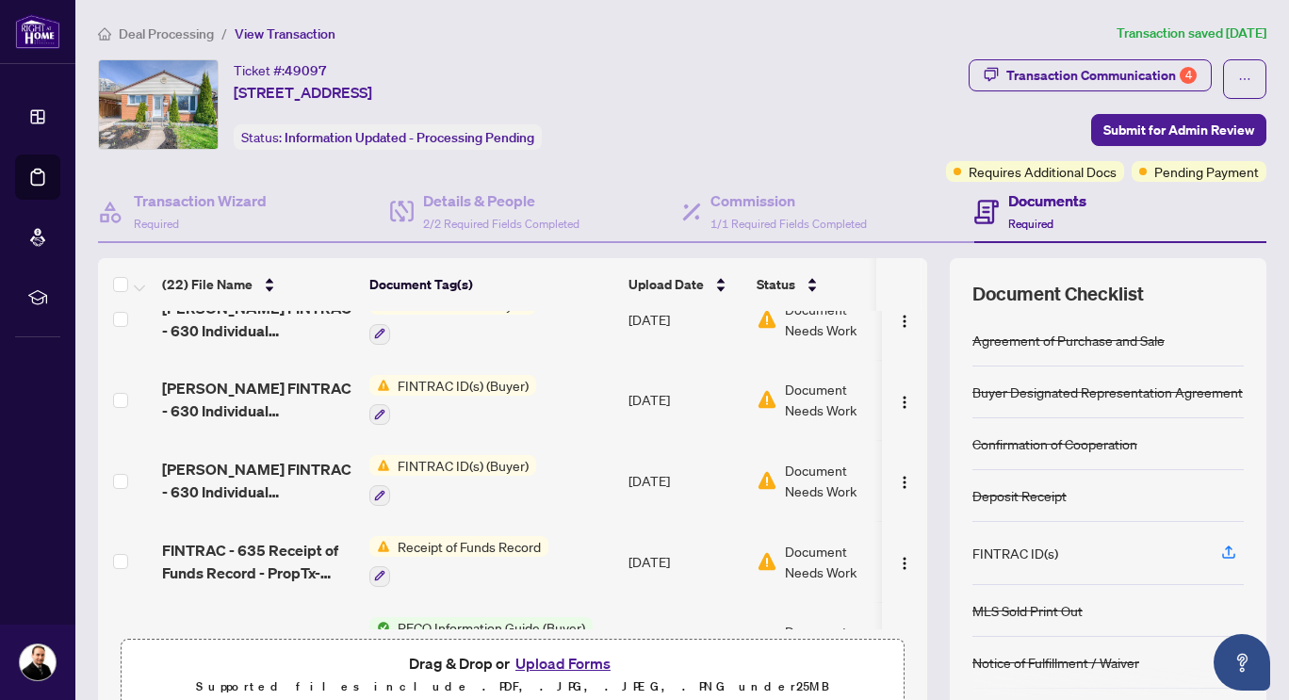
click at [467, 536] on span "Receipt of Funds Record" at bounding box center [469, 546] width 158 height 21
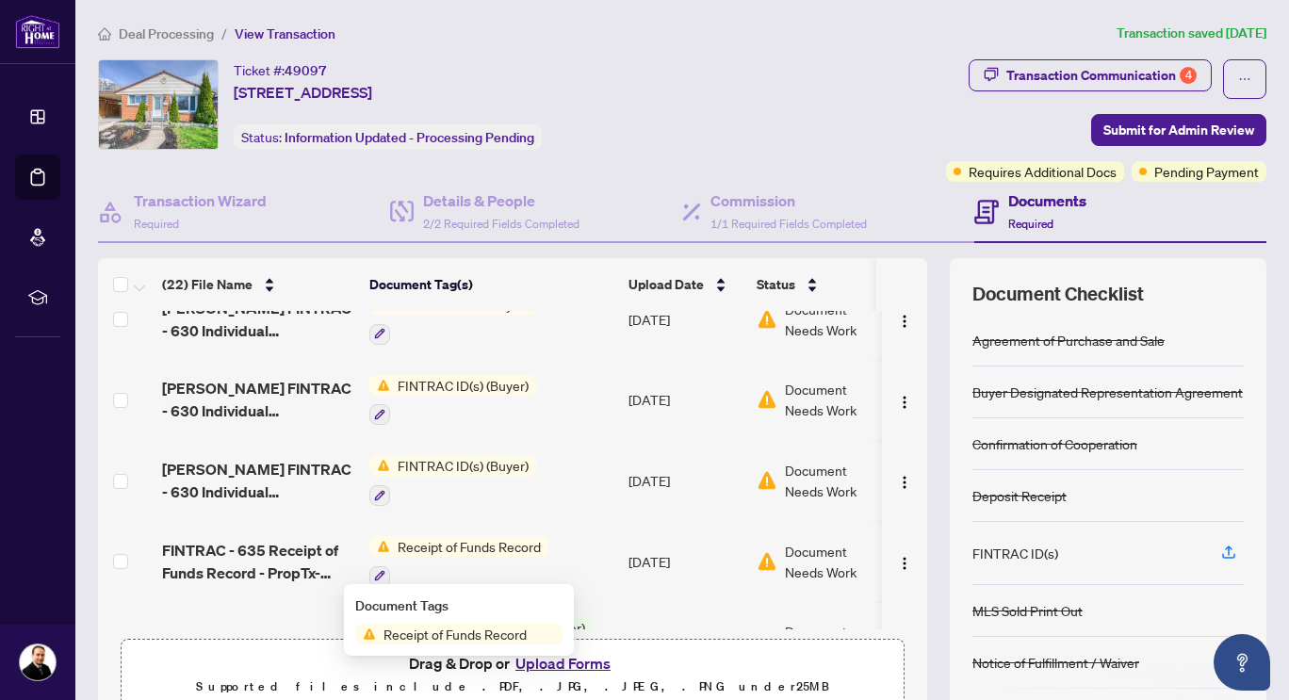
click at [417, 539] on span "Receipt of Funds Record" at bounding box center [469, 546] width 158 height 21
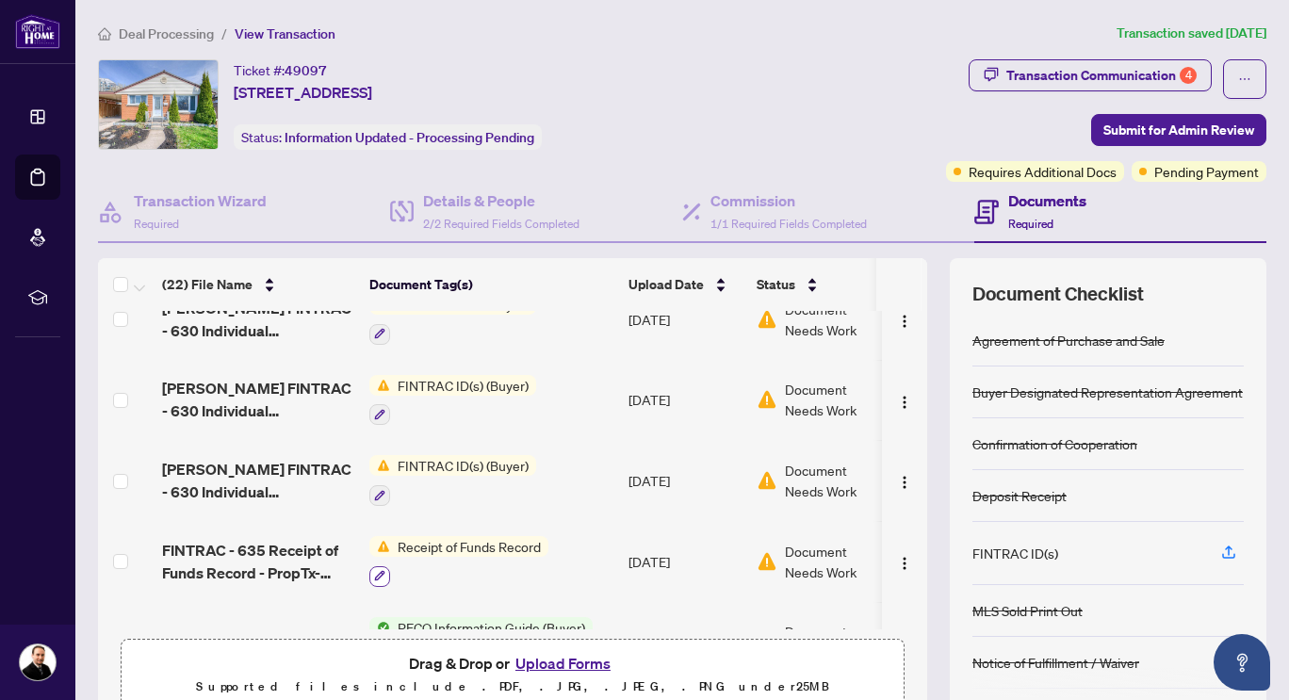
click at [384, 570] on icon "button" at bounding box center [379, 575] width 11 height 11
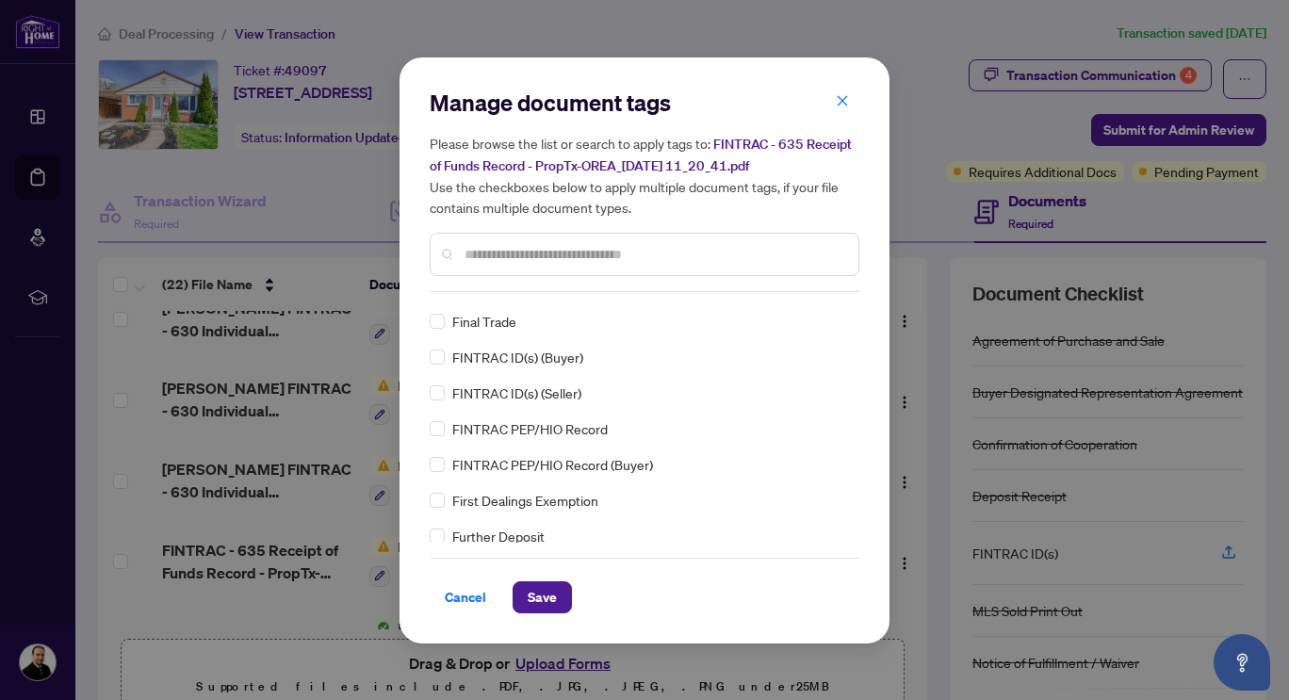
scroll to position [0, 0]
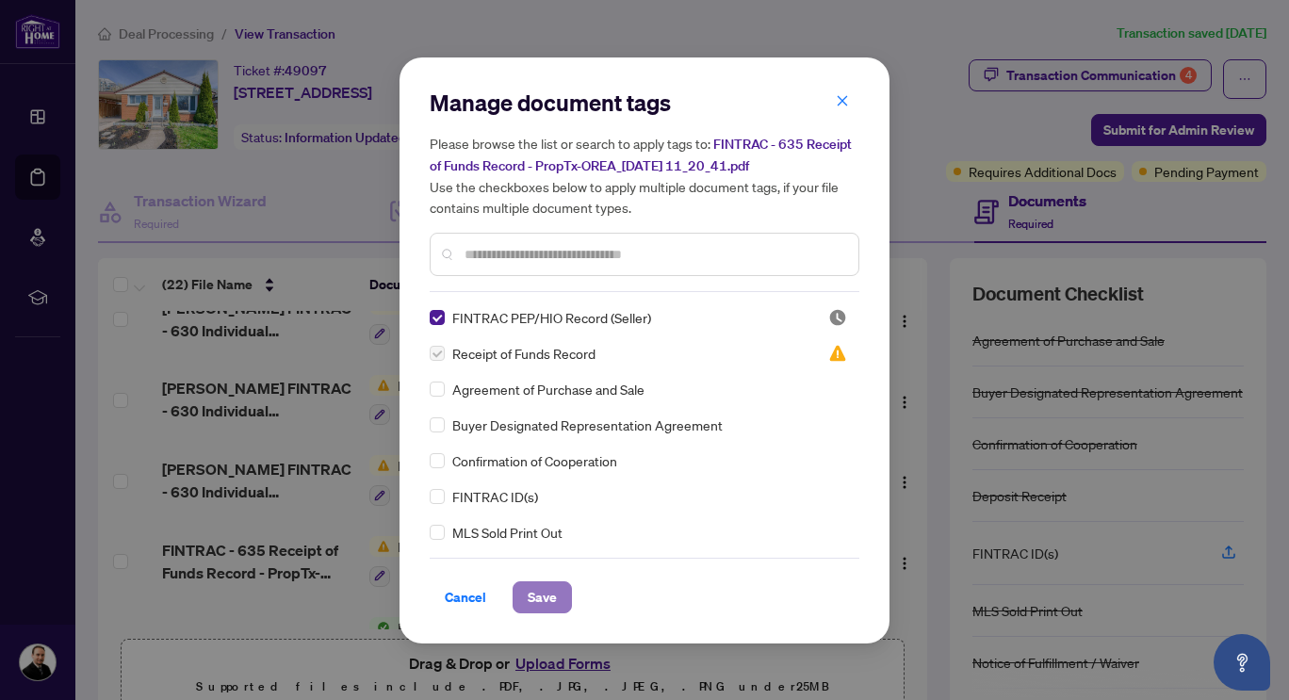
click at [537, 592] on span "Save" at bounding box center [542, 597] width 29 height 30
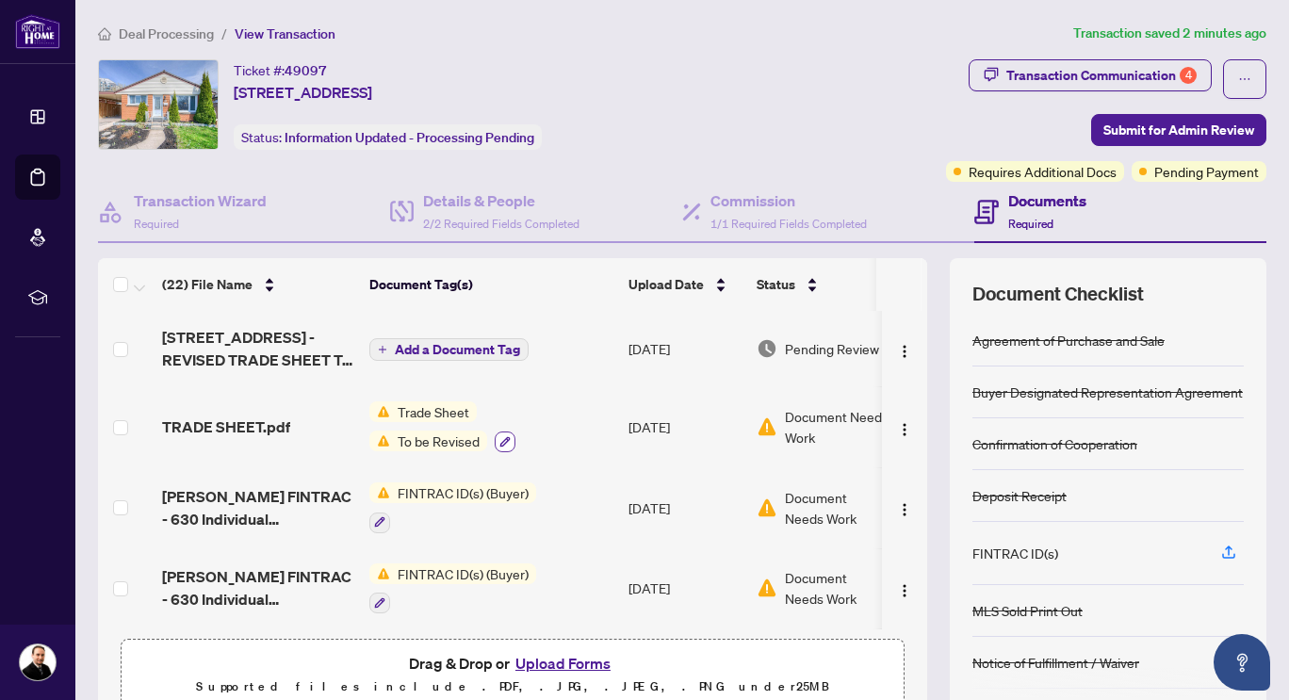
click at [500, 442] on icon "button" at bounding box center [505, 441] width 11 height 11
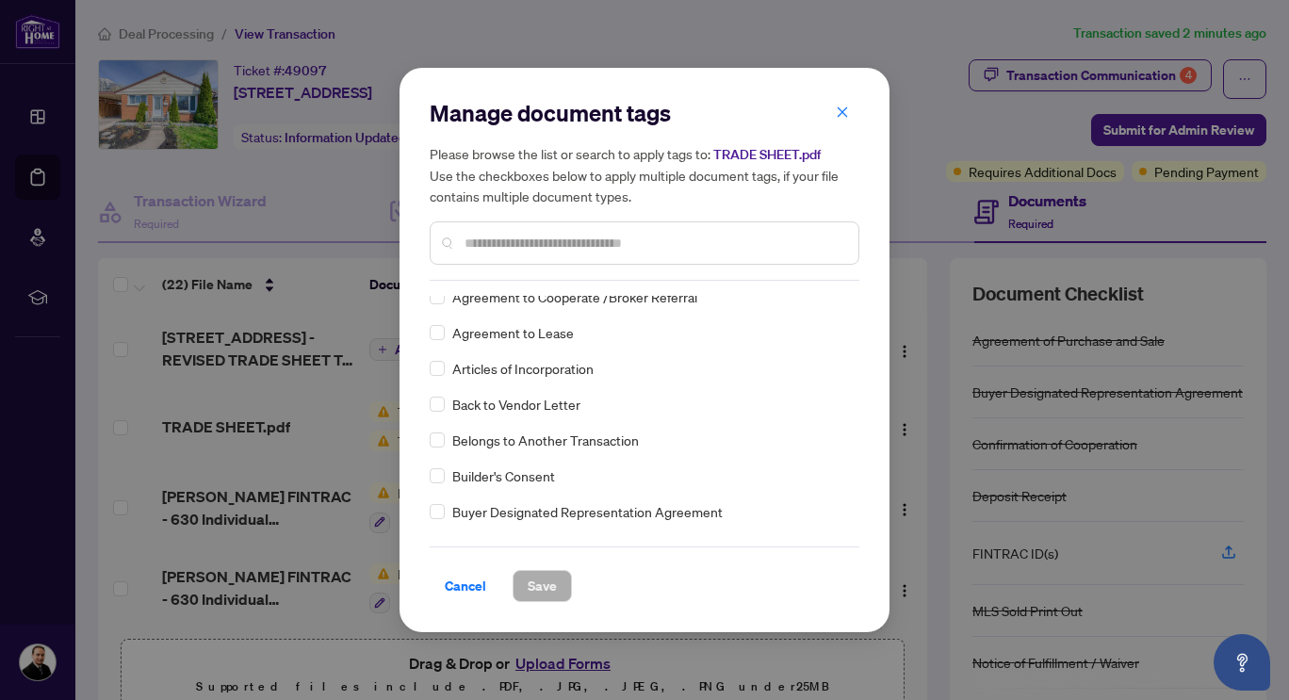
scroll to position [754, 0]
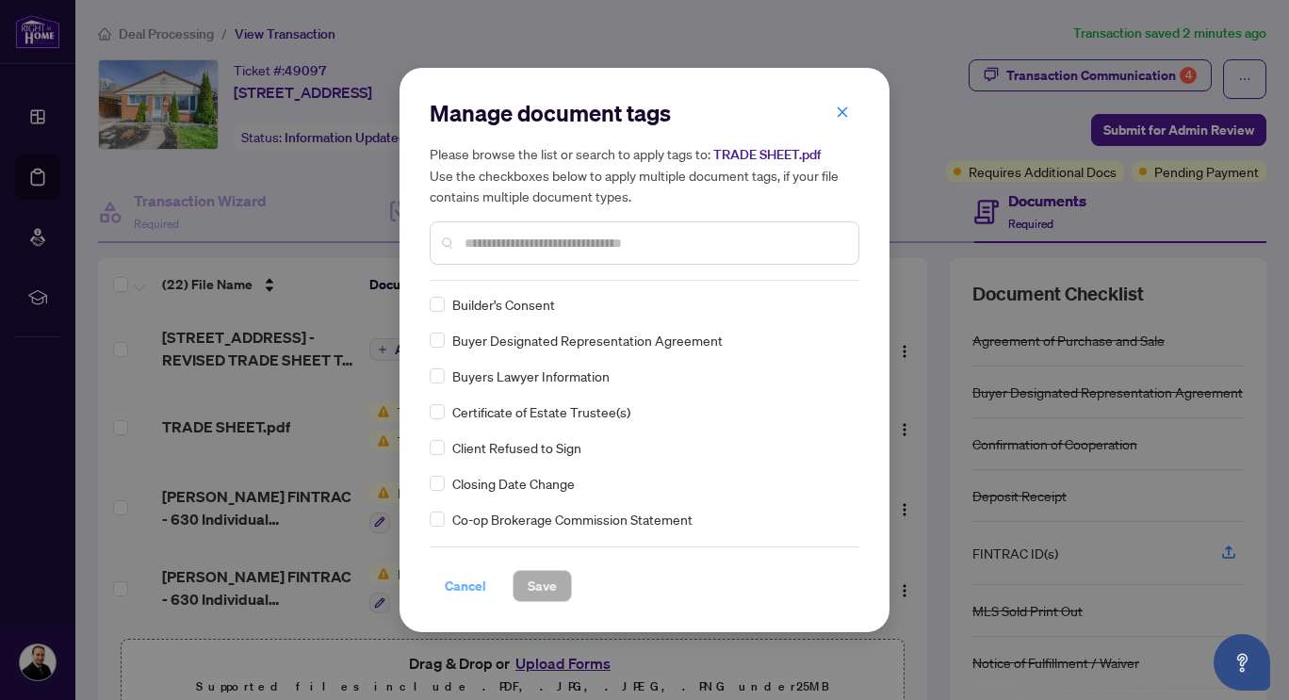
click at [456, 583] on span "Cancel" at bounding box center [465, 586] width 41 height 30
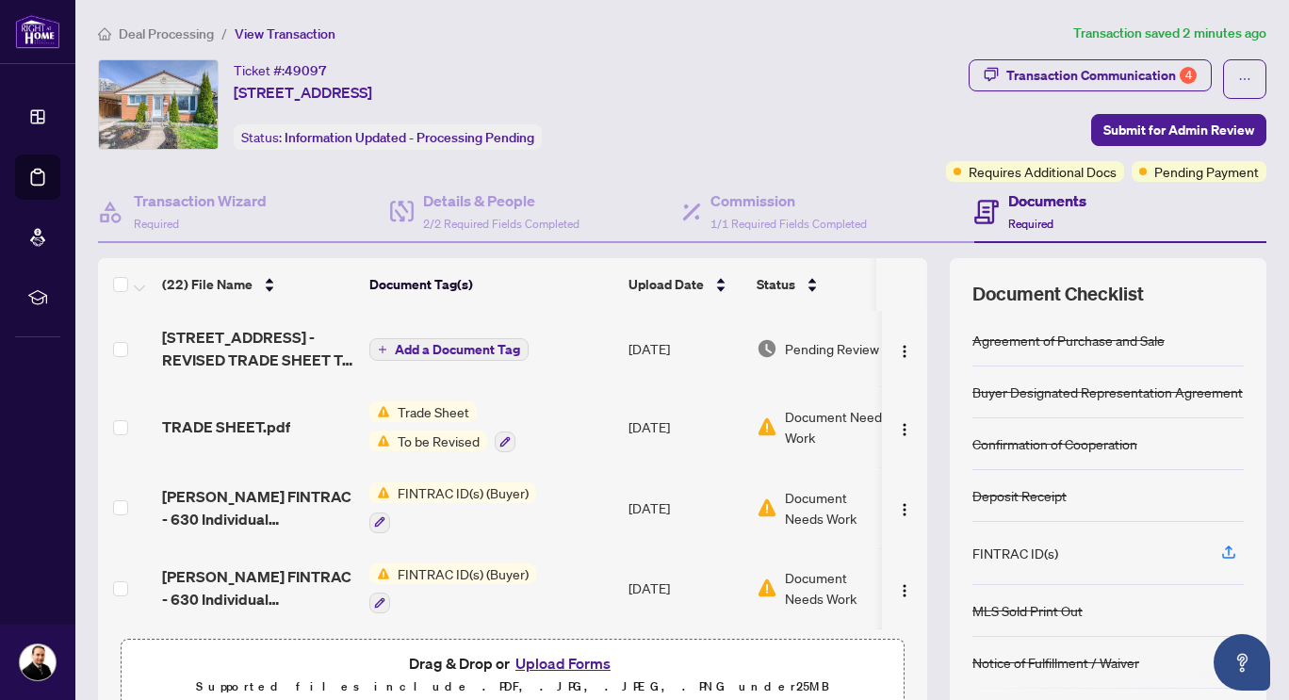
click at [404, 418] on span "Trade Sheet" at bounding box center [433, 412] width 87 height 21
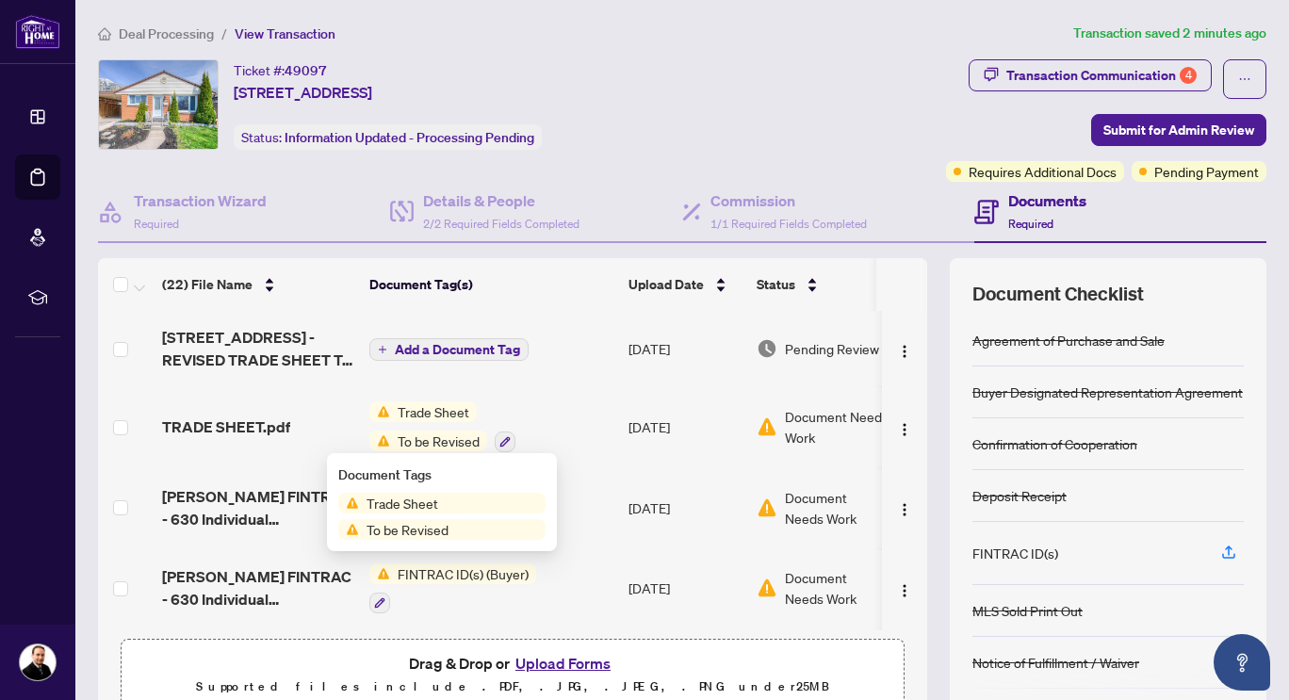
click at [385, 526] on span "To be Revised" at bounding box center [407, 529] width 97 height 21
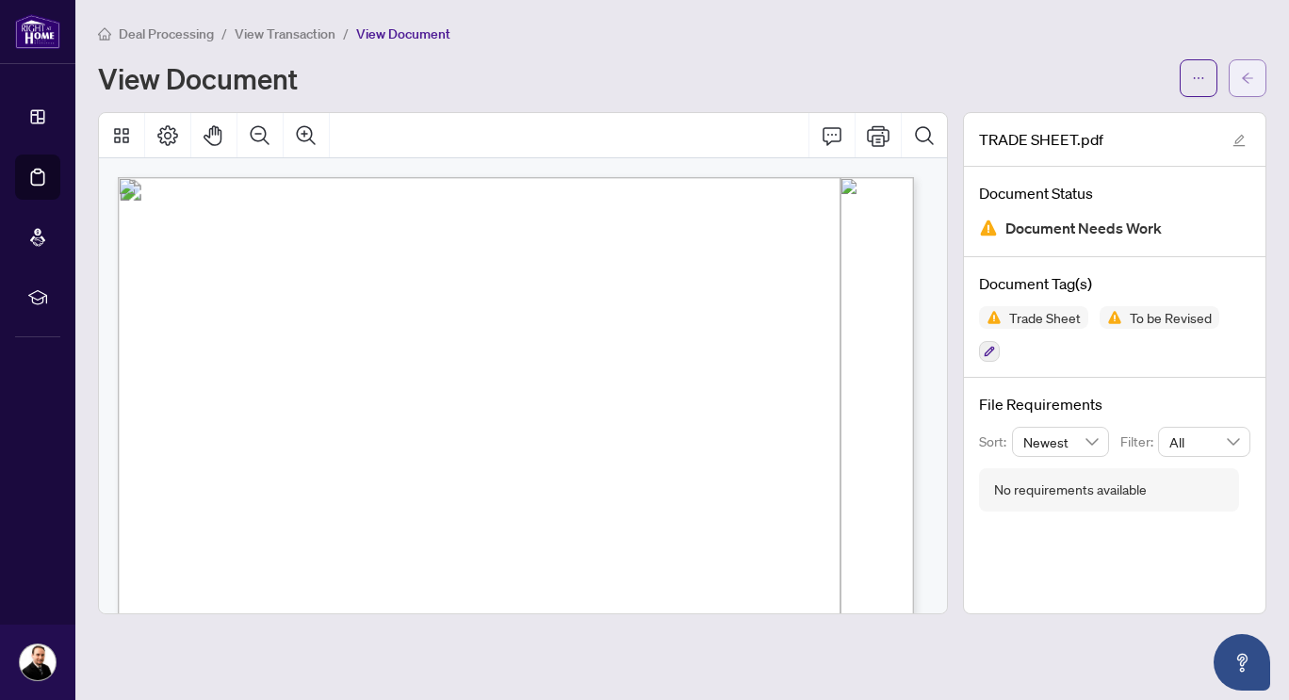
click at [1239, 76] on button "button" at bounding box center [1248, 78] width 38 height 38
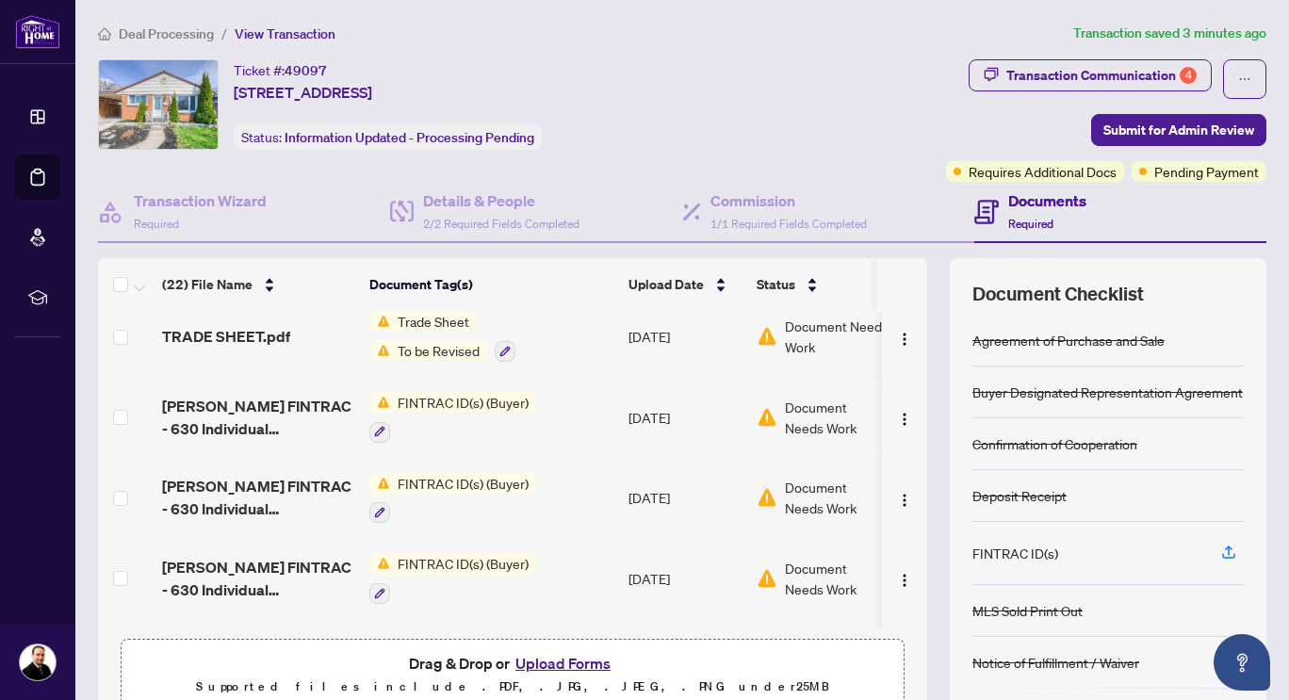
scroll to position [94, 0]
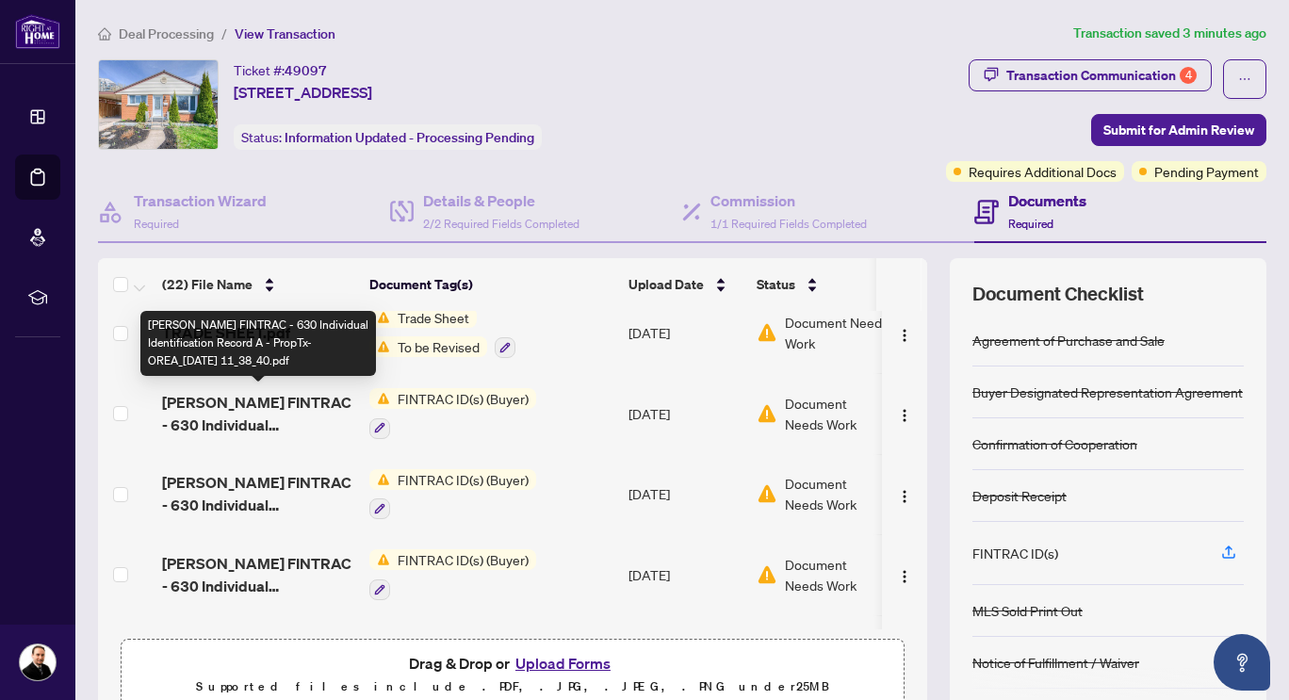
click at [330, 416] on span "[PERSON_NAME] FINTRAC - 630 Individual Identification Record A - PropTx-OREA_[D…" at bounding box center [258, 413] width 192 height 45
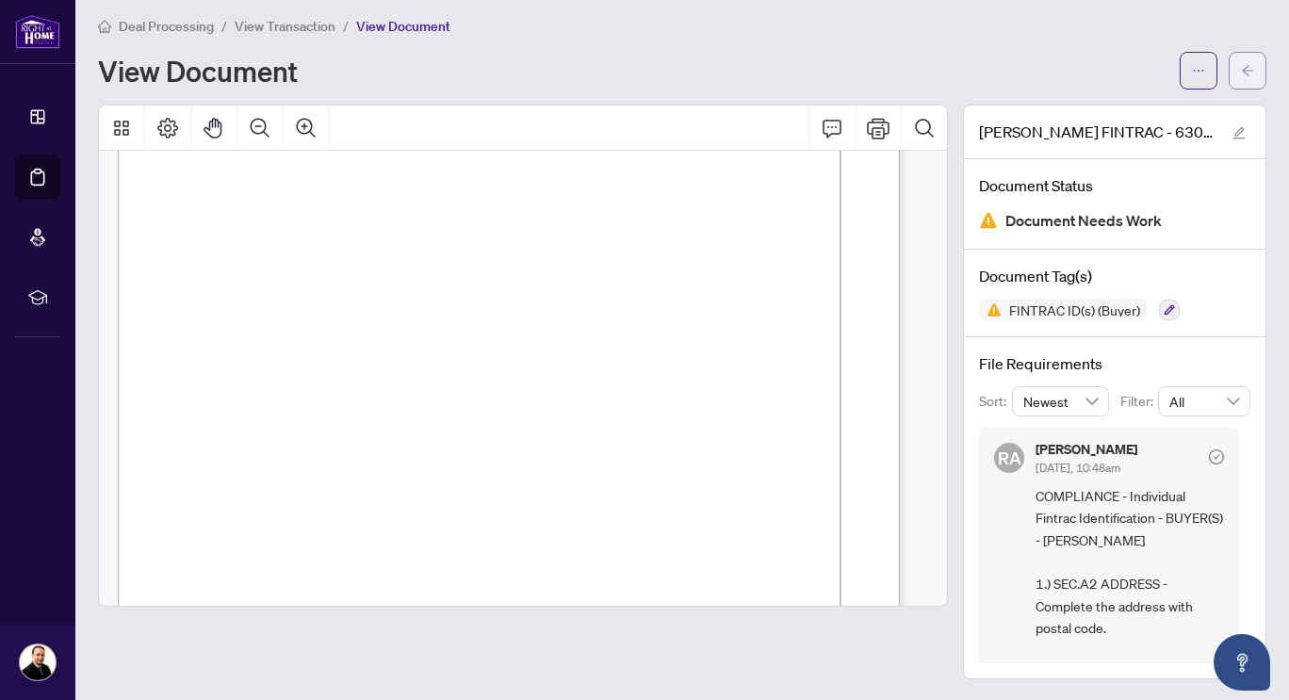
click at [1241, 65] on icon "arrow-left" at bounding box center [1247, 70] width 13 height 13
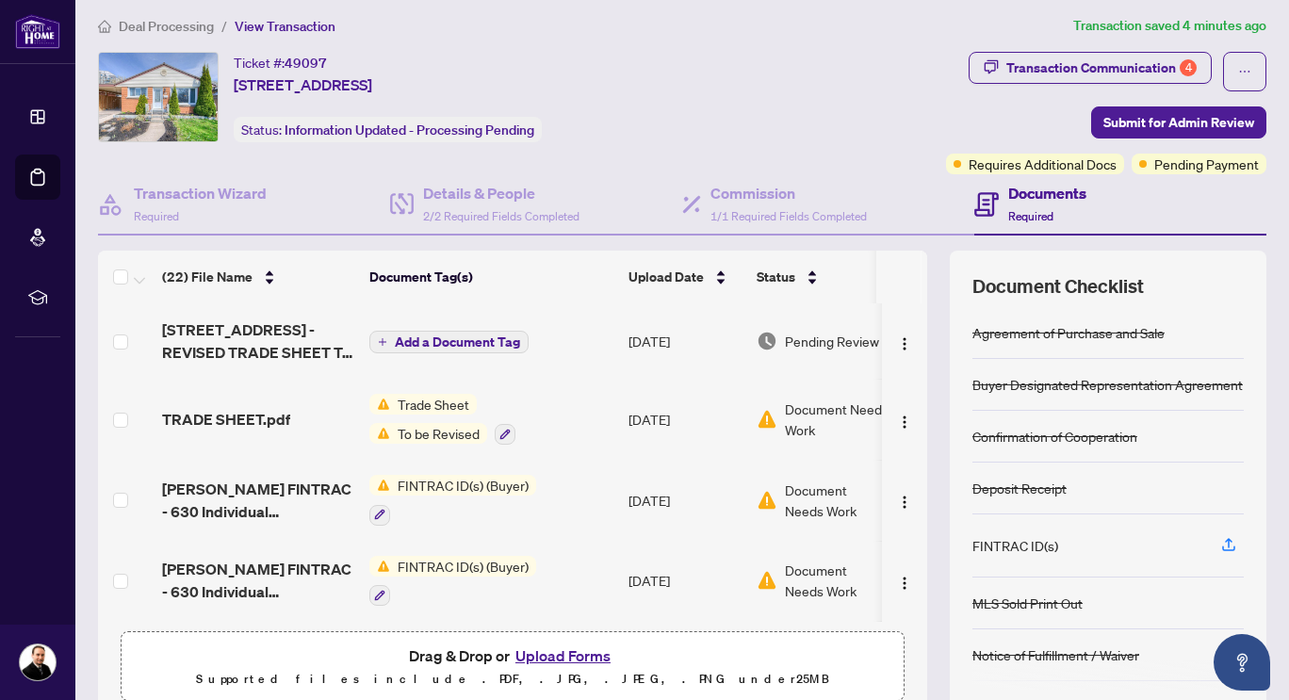
scroll to position [94, 0]
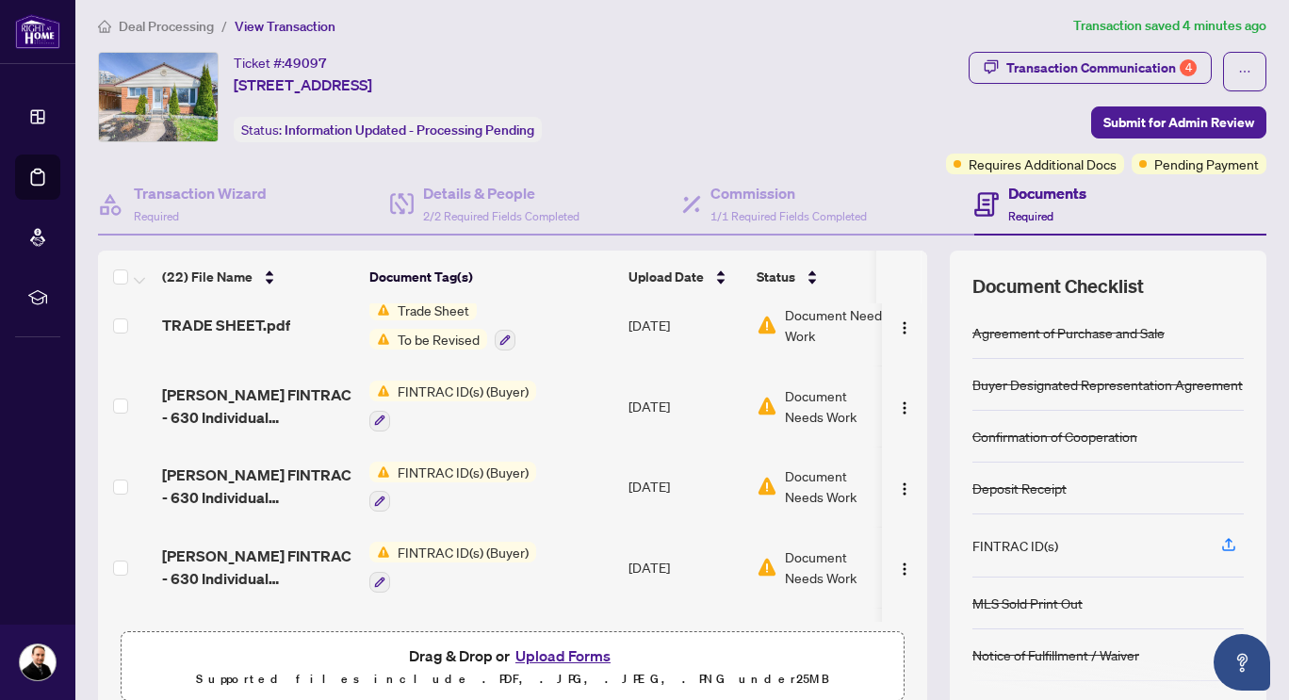
click at [439, 469] on span "FINTRAC ID(s) (Buyer)" at bounding box center [463, 472] width 146 height 21
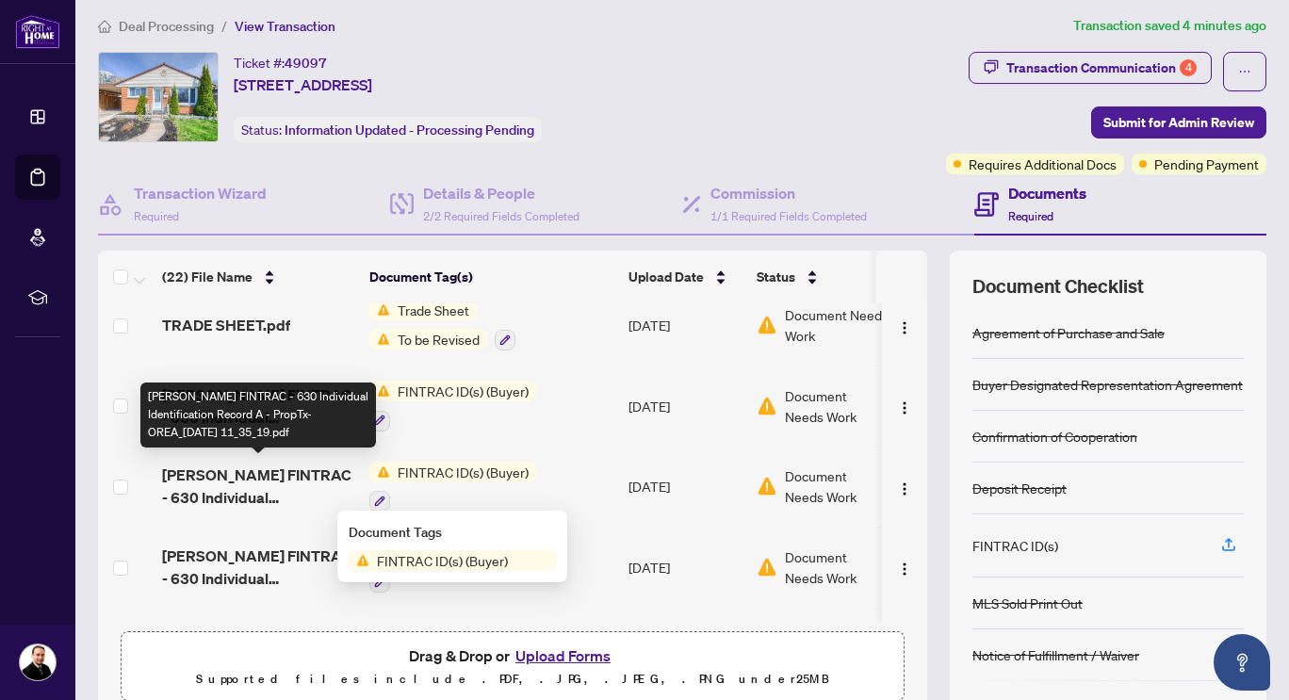
click at [304, 480] on span "[PERSON_NAME] FINTRAC - 630 Individual Identification Record A - PropTx-OREA_[D…" at bounding box center [258, 486] width 192 height 45
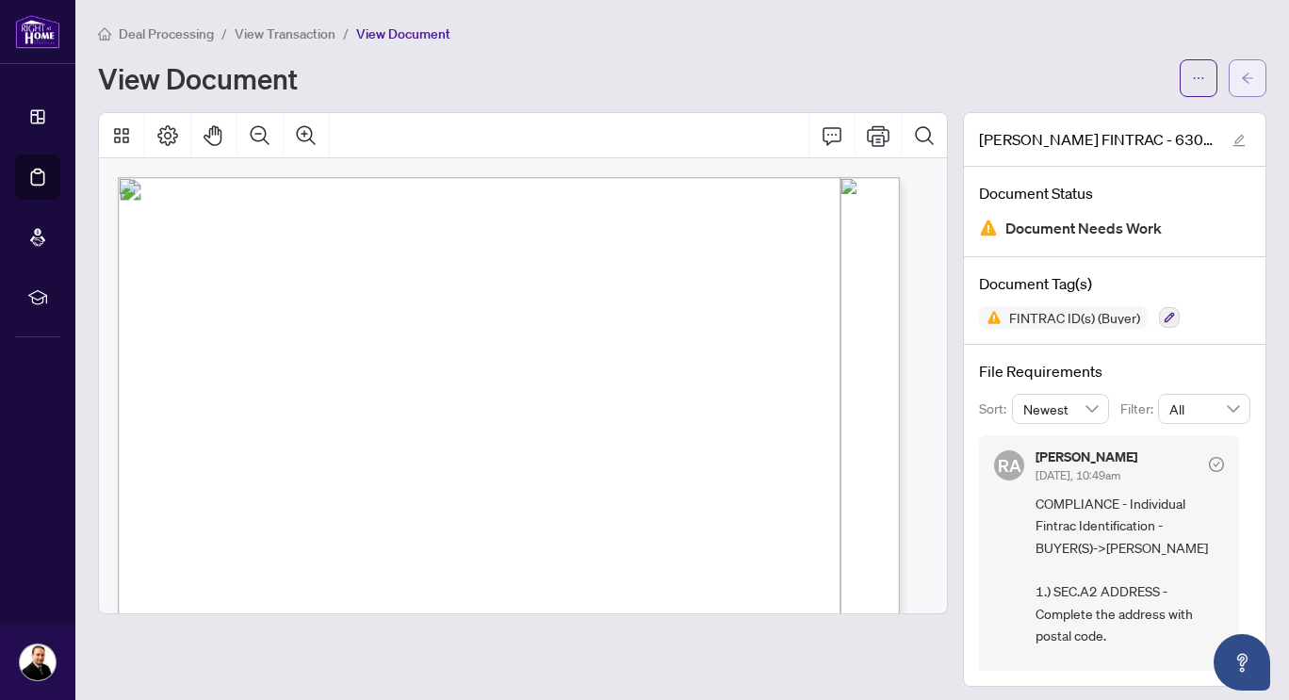
click at [1244, 86] on button "button" at bounding box center [1248, 78] width 38 height 38
